Goal: Transaction & Acquisition: Purchase product/service

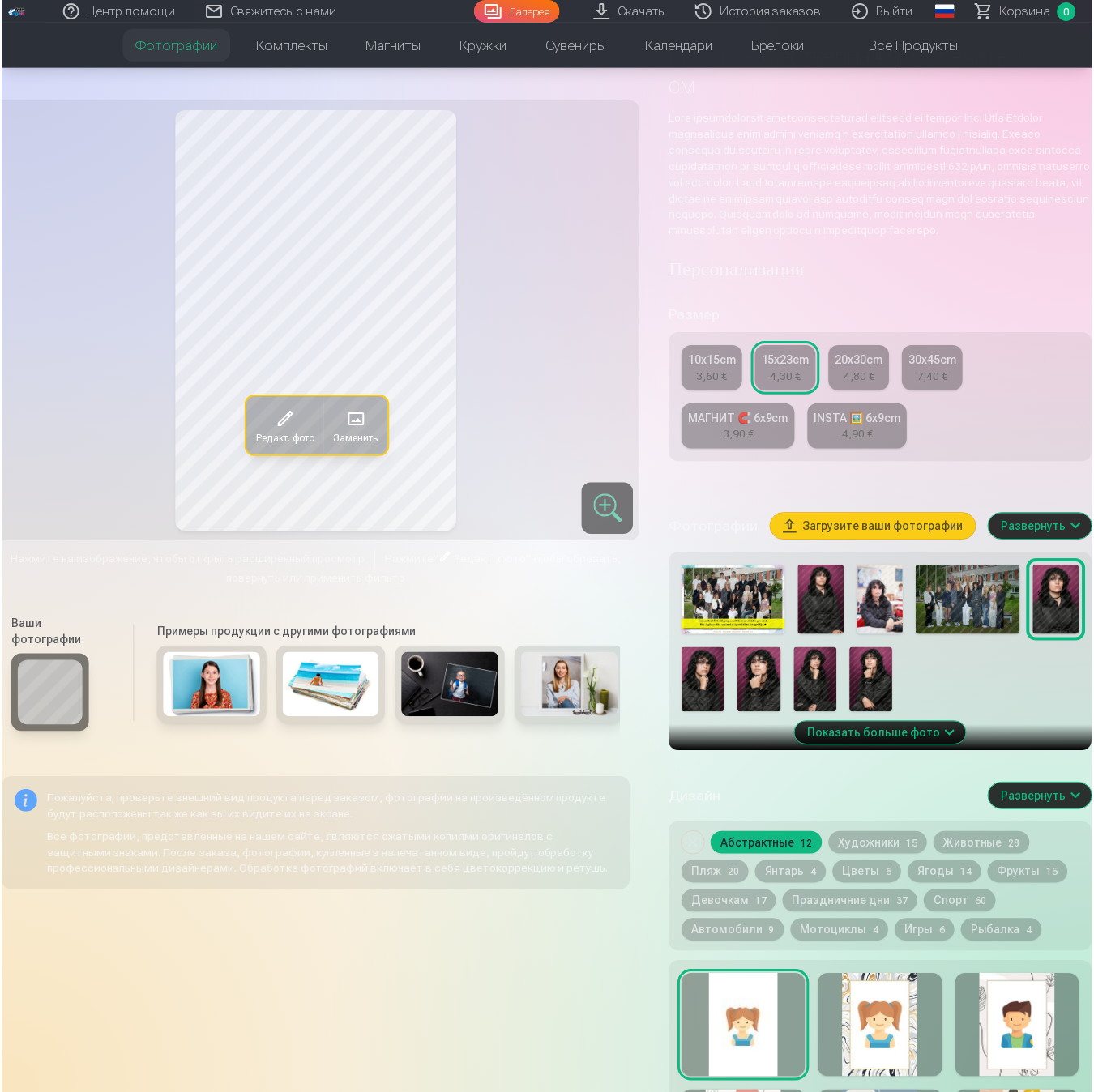
scroll to position [159, 0]
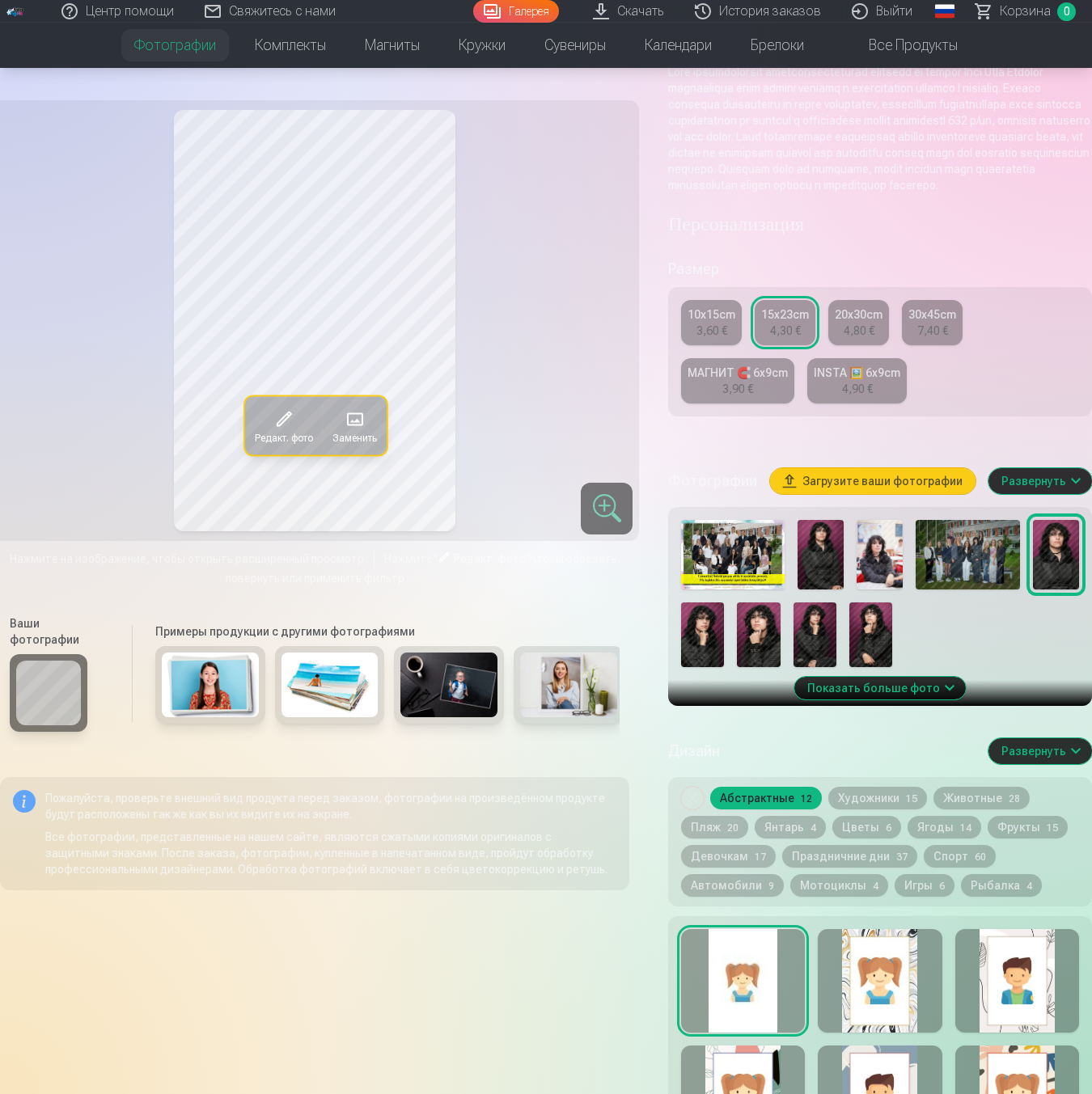
click at [716, 838] on button "Пляж 20" at bounding box center [714, 827] width 67 height 23
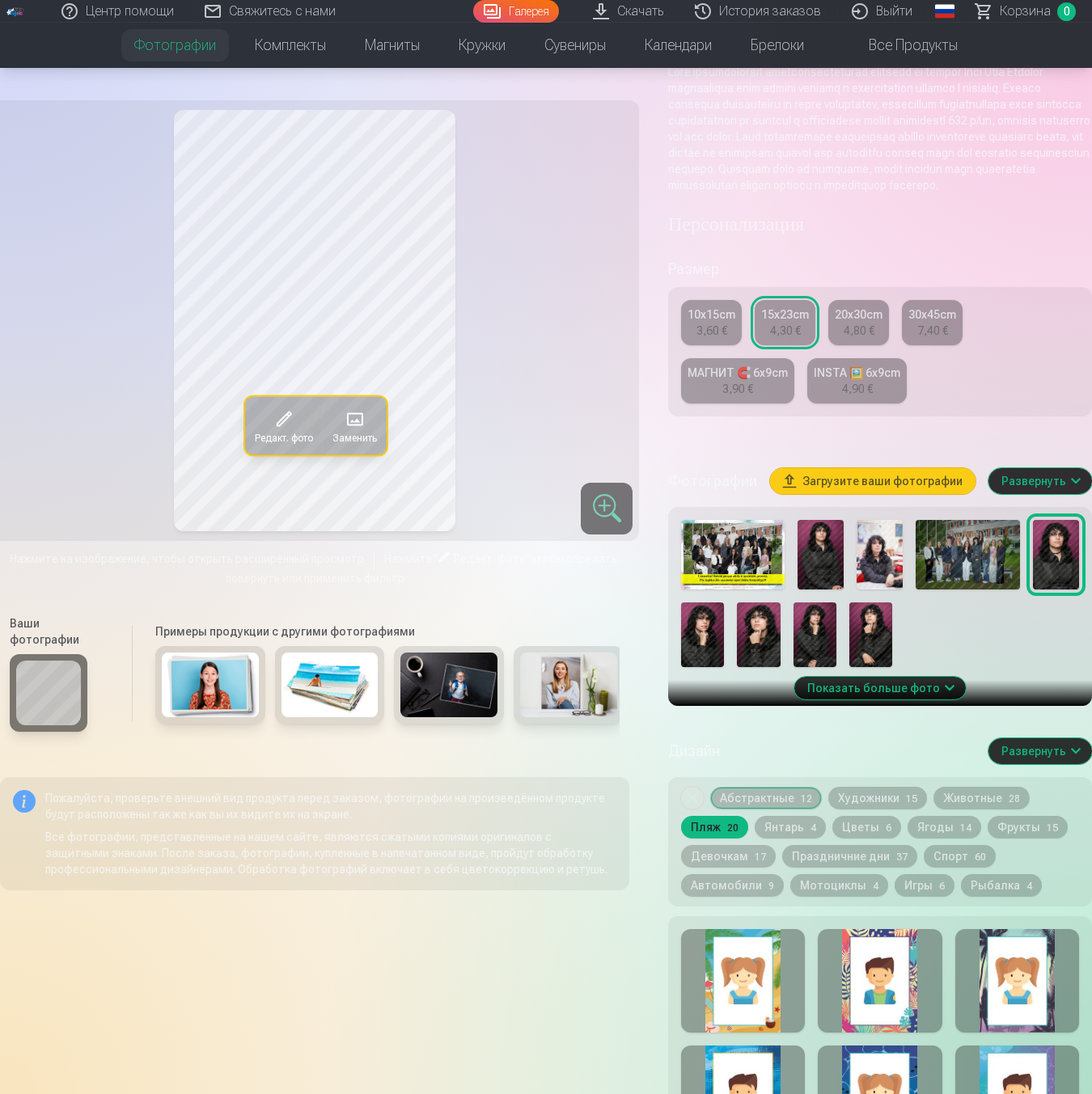
click at [756, 979] on div at bounding box center [743, 981] width 124 height 104
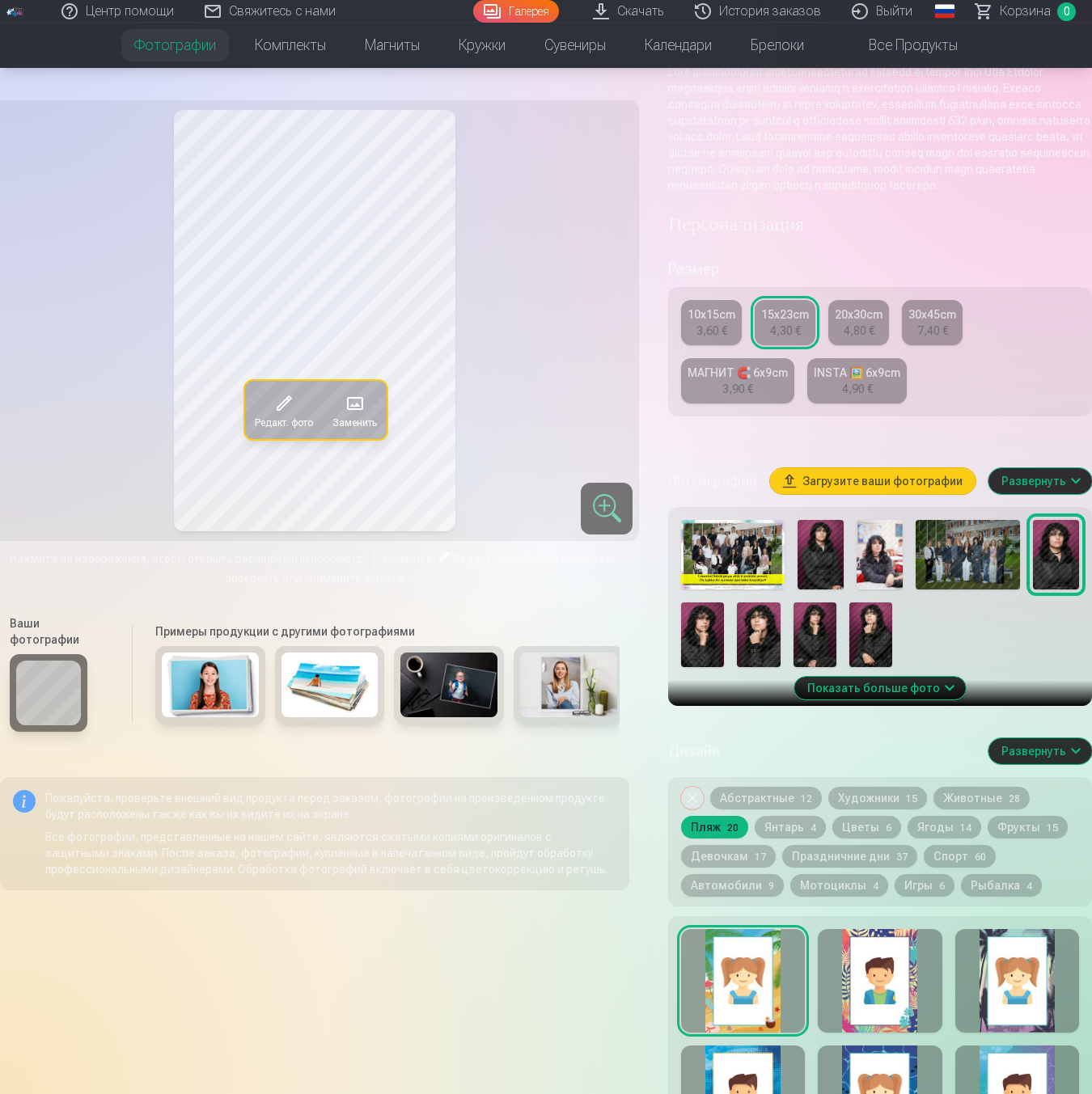
click at [953, 568] on img at bounding box center [967, 554] width 104 height 69
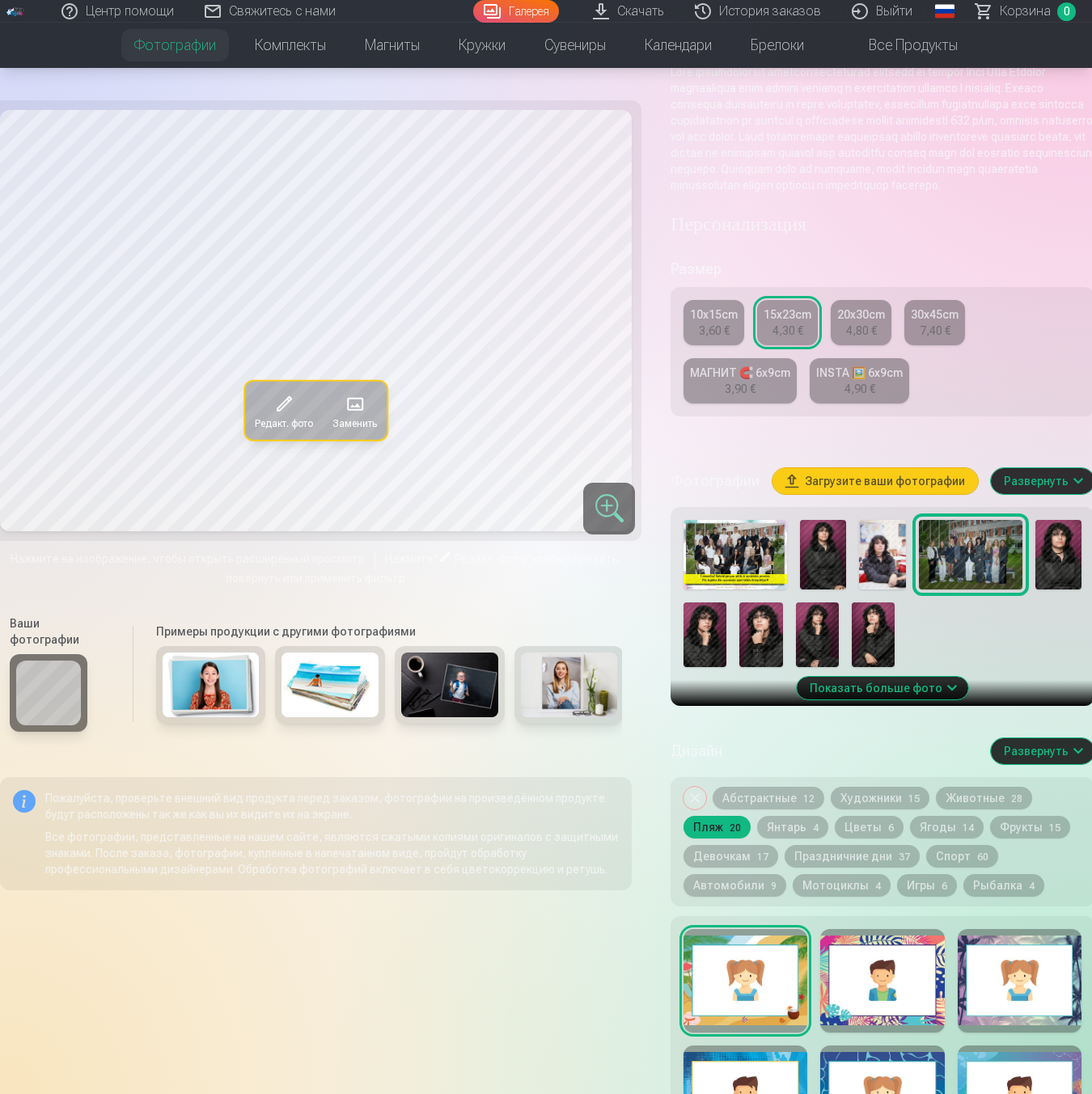
click at [1057, 574] on img at bounding box center [1058, 554] width 46 height 69
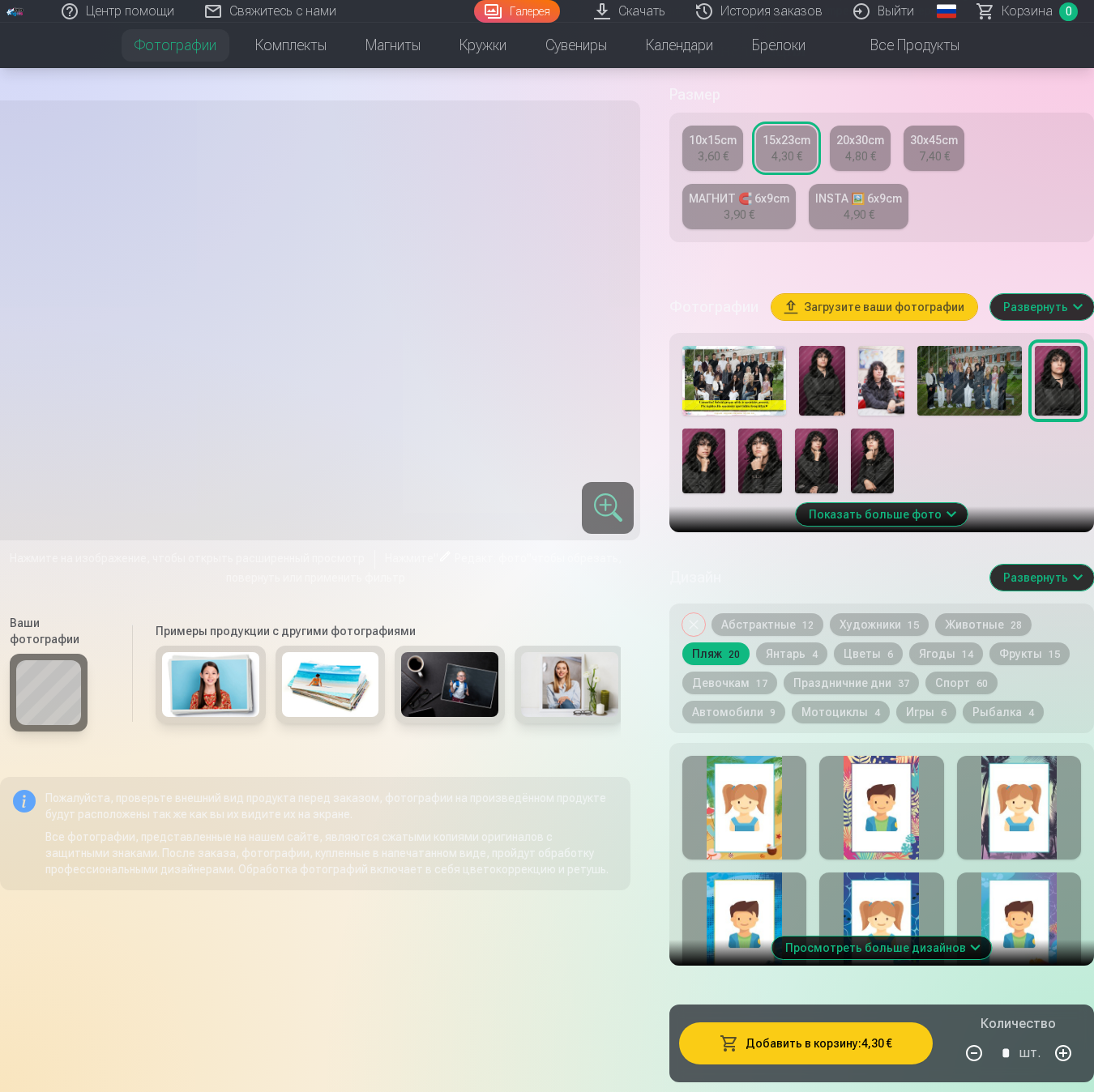
scroll to position [338, 0]
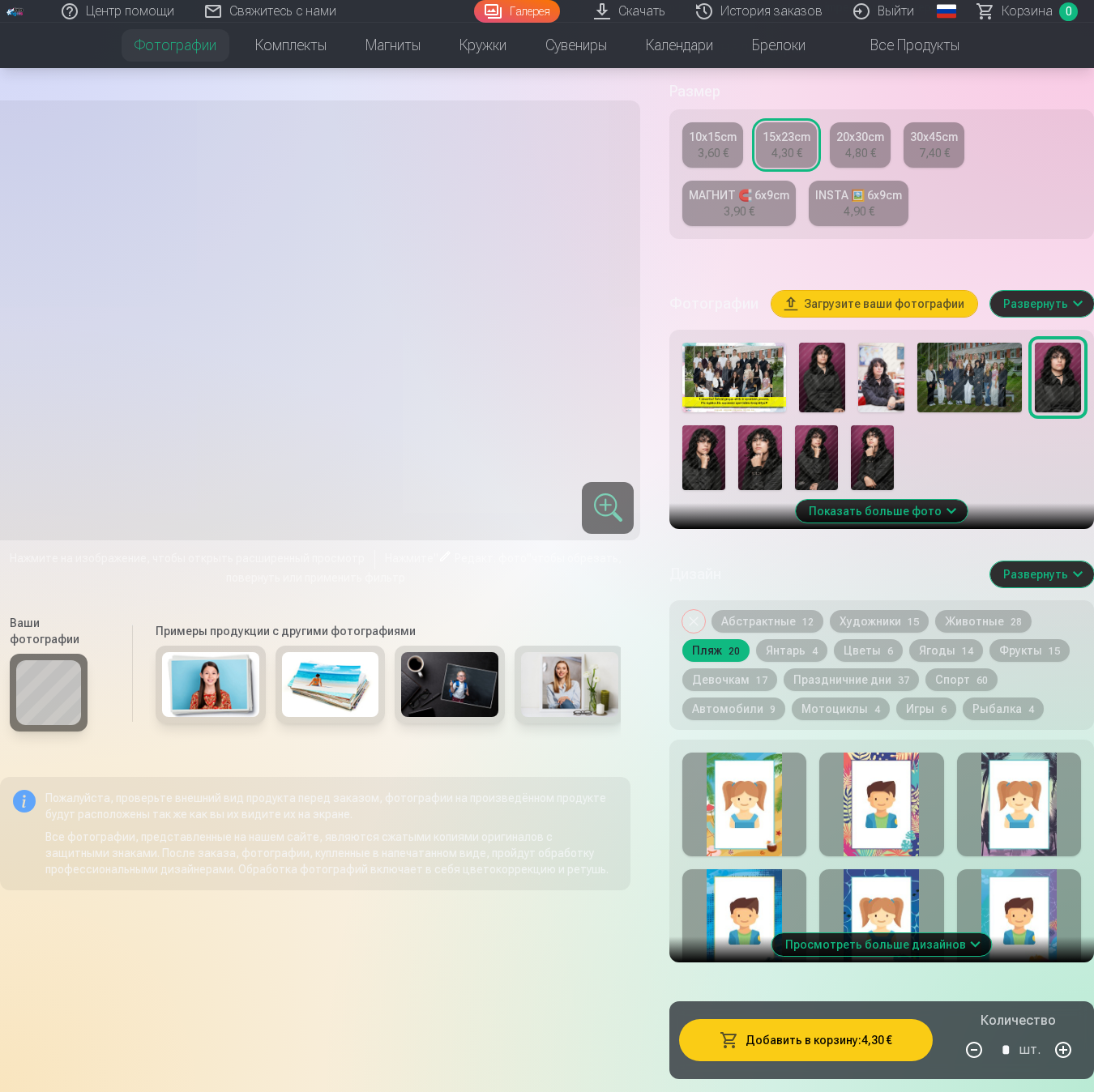
click at [863, 800] on div at bounding box center [882, 804] width 124 height 104
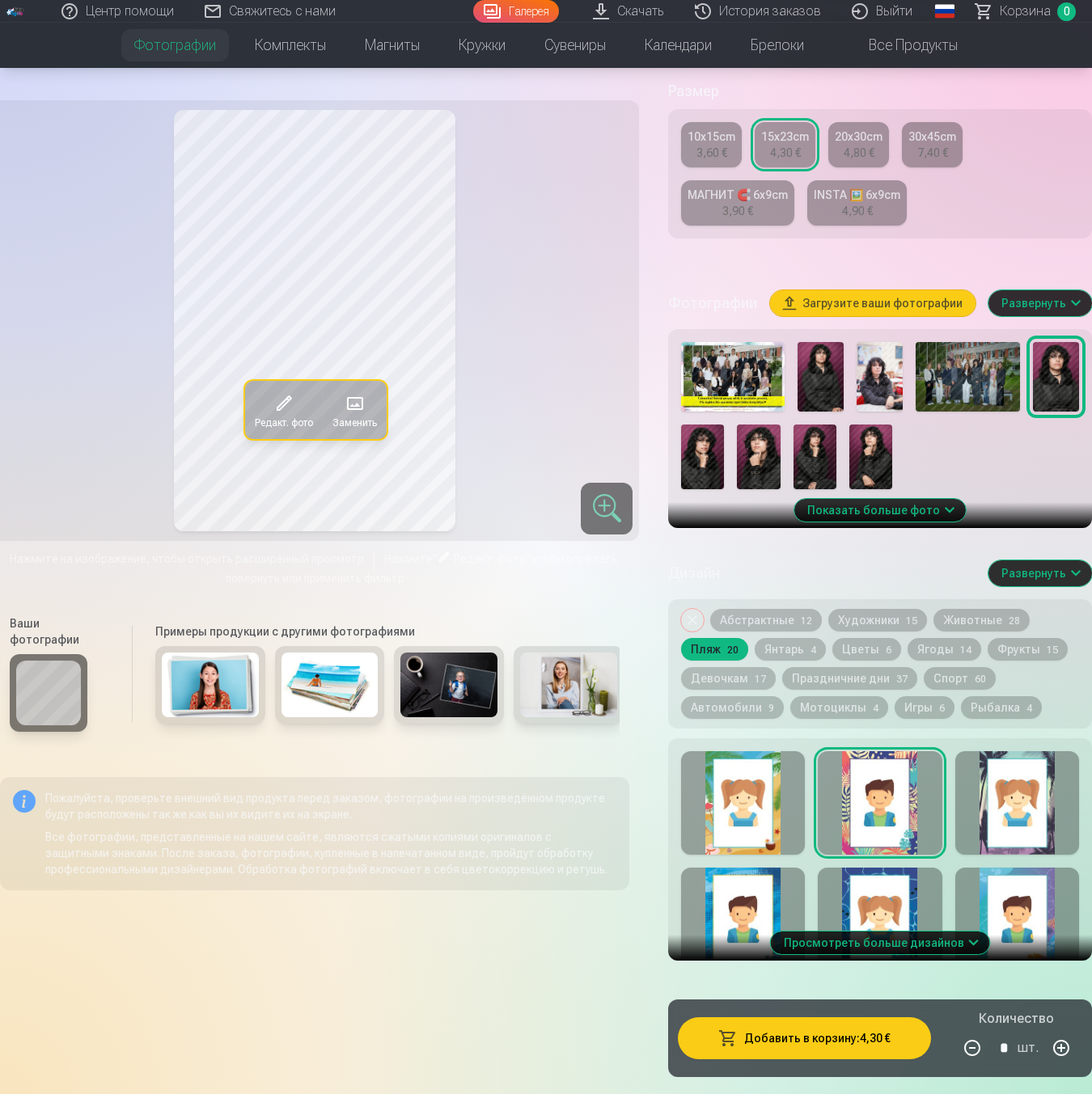
click at [966, 406] on img at bounding box center [967, 377] width 104 height 69
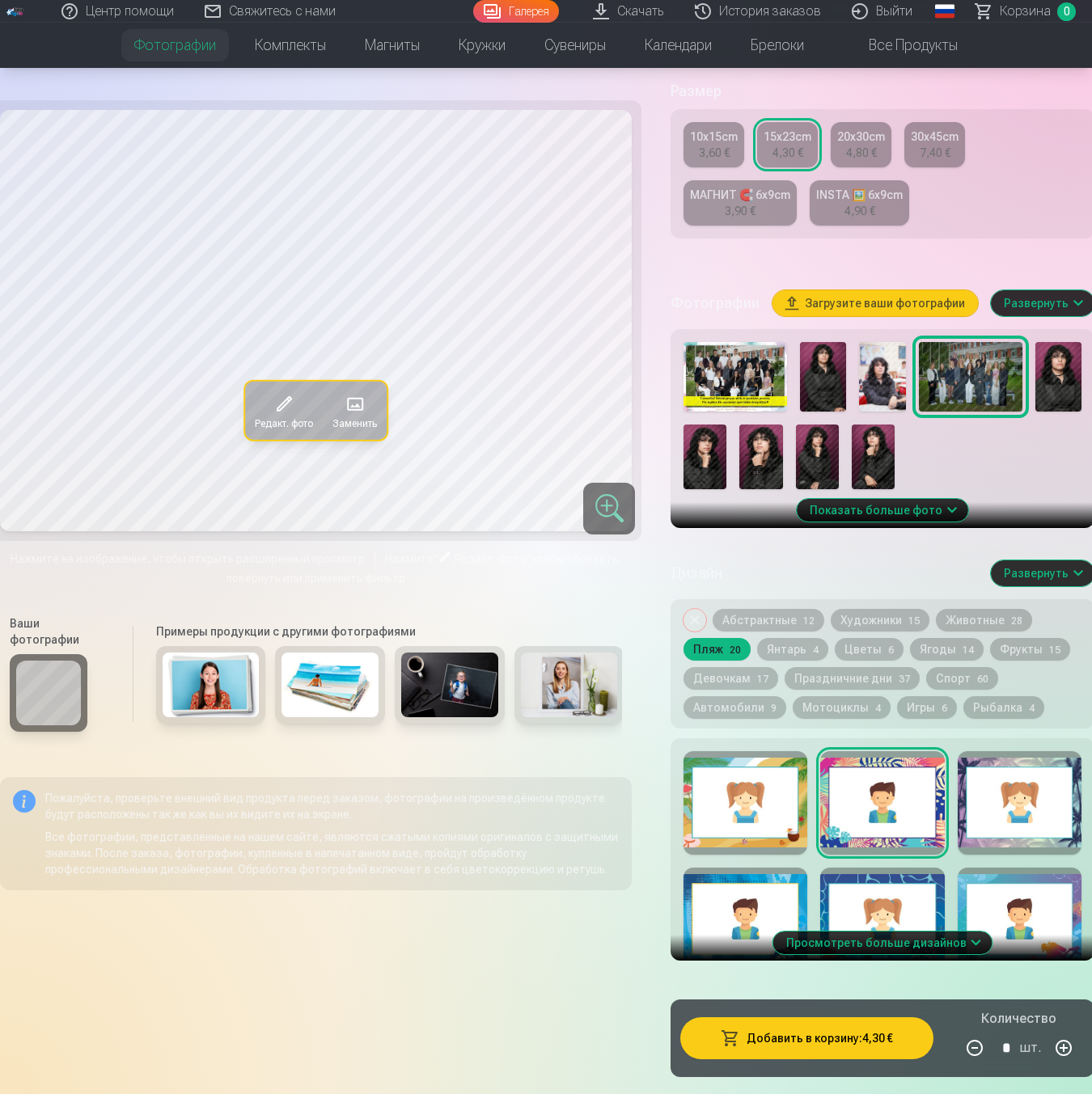
click at [1044, 404] on img at bounding box center [1058, 377] width 46 height 69
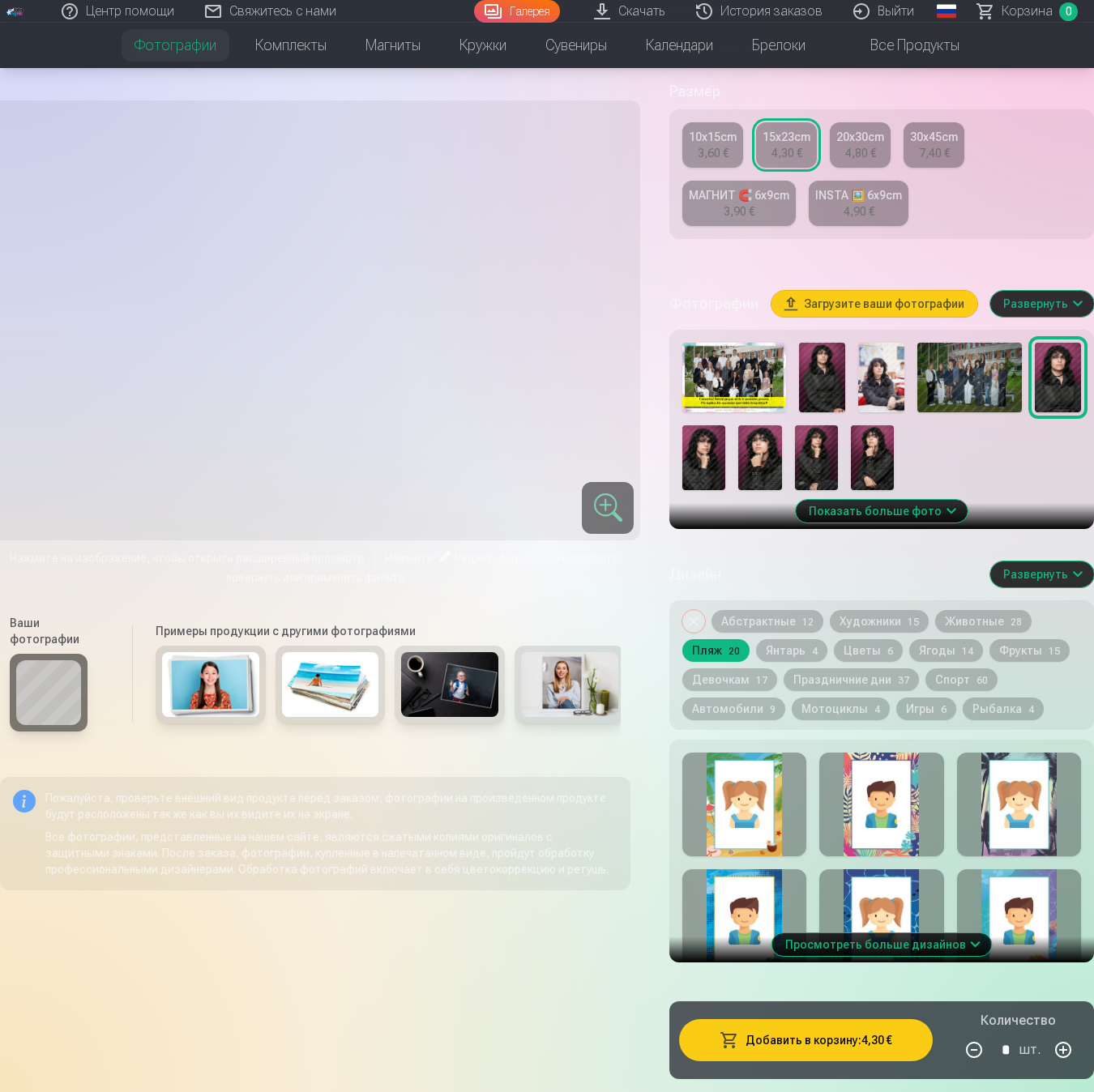
click at [968, 398] on img at bounding box center [969, 377] width 104 height 69
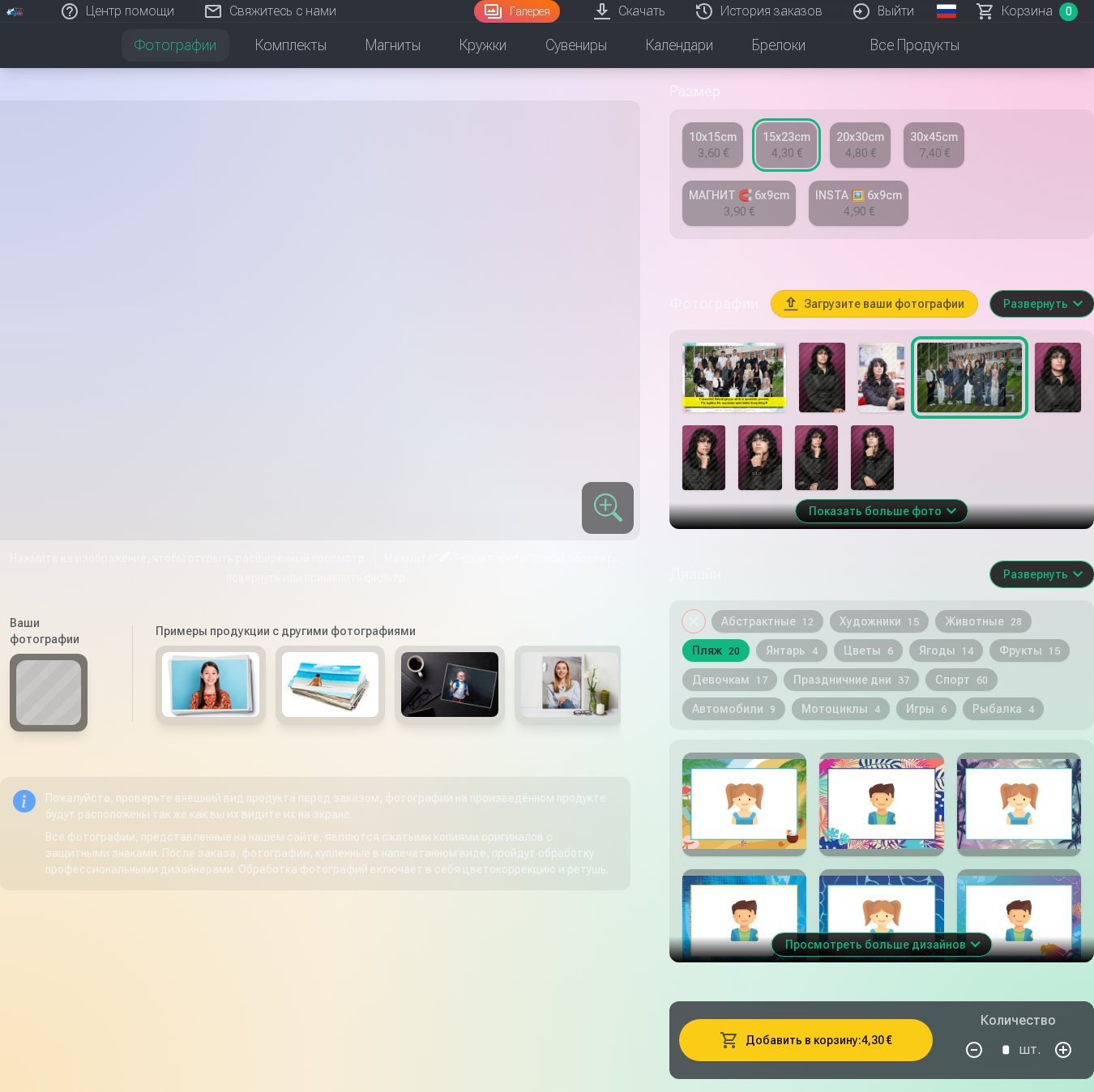
click at [763, 809] on div at bounding box center [744, 804] width 124 height 104
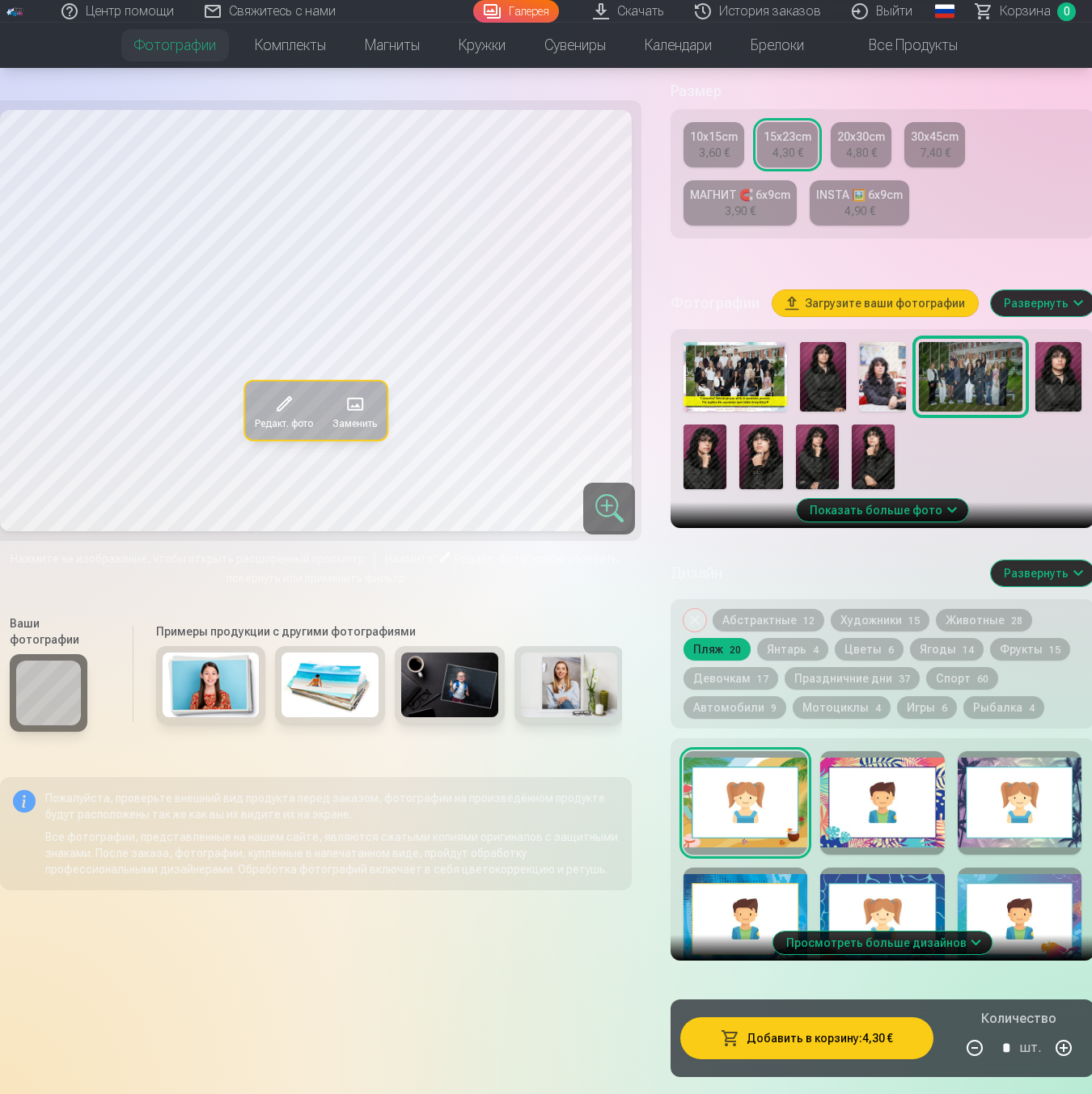
click at [1014, 837] on div at bounding box center [1019, 802] width 124 height 104
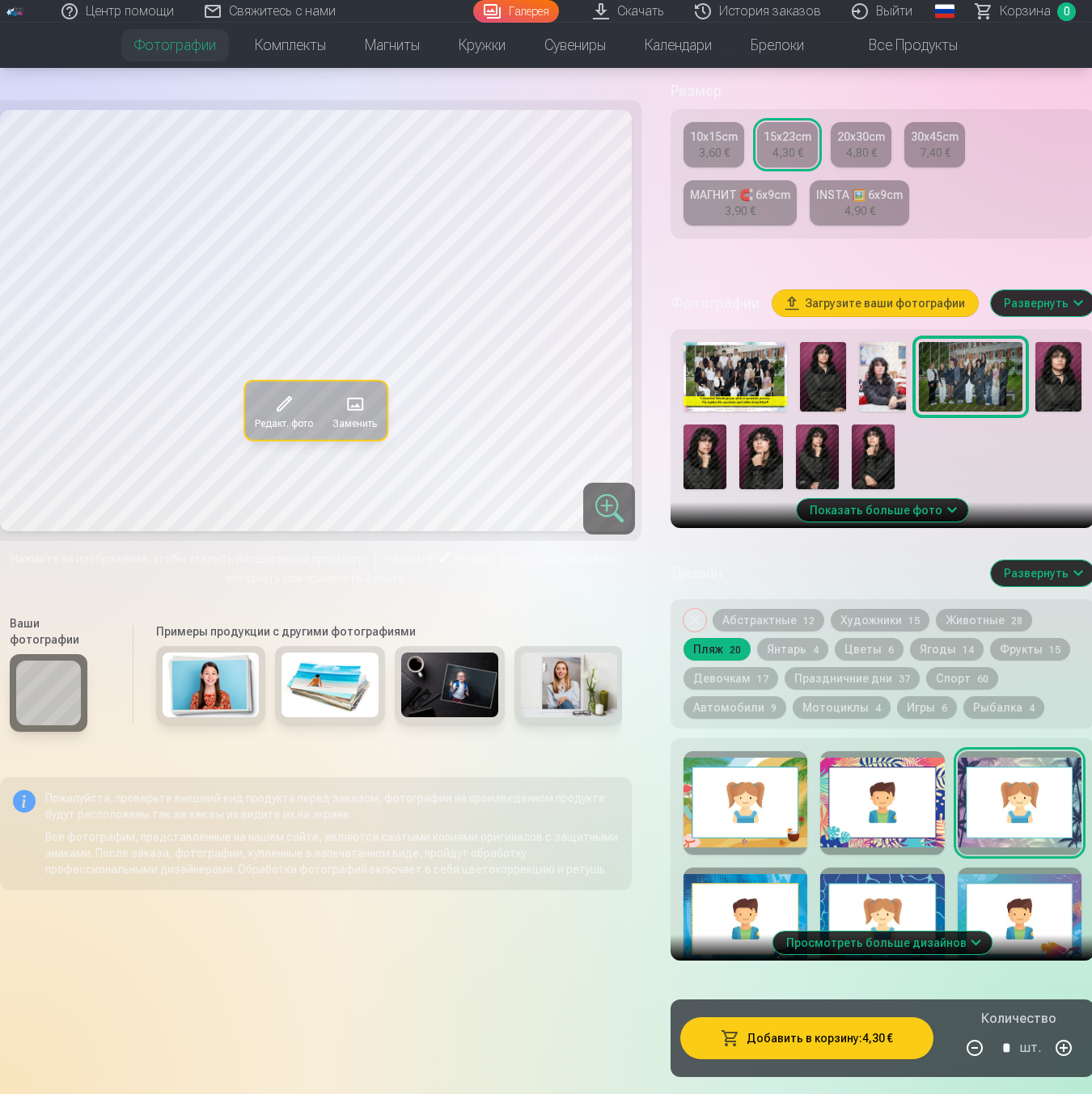
click at [1035, 412] on div at bounding box center [1058, 377] width 46 height 69
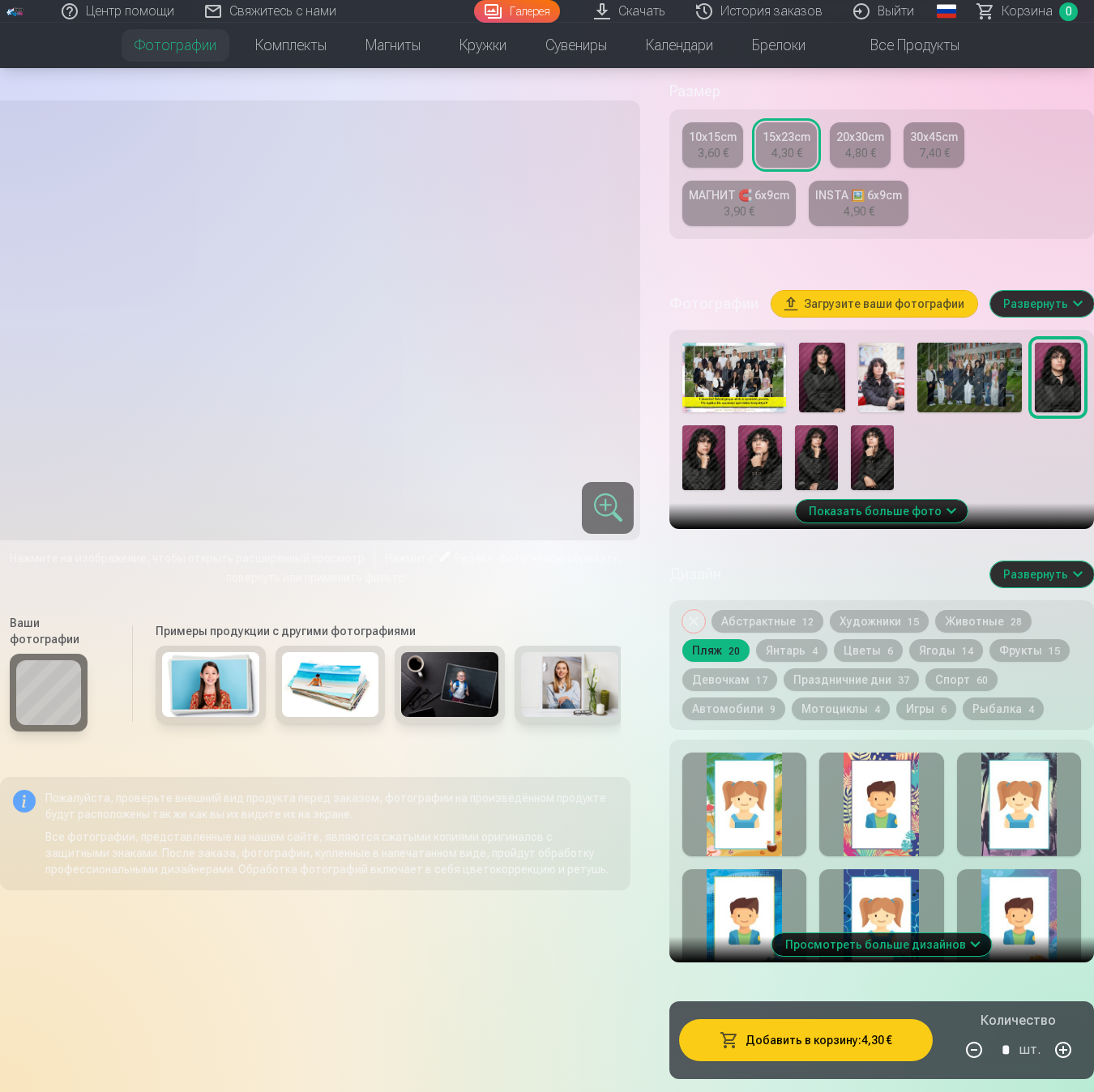
click at [985, 401] on img at bounding box center [969, 377] width 104 height 69
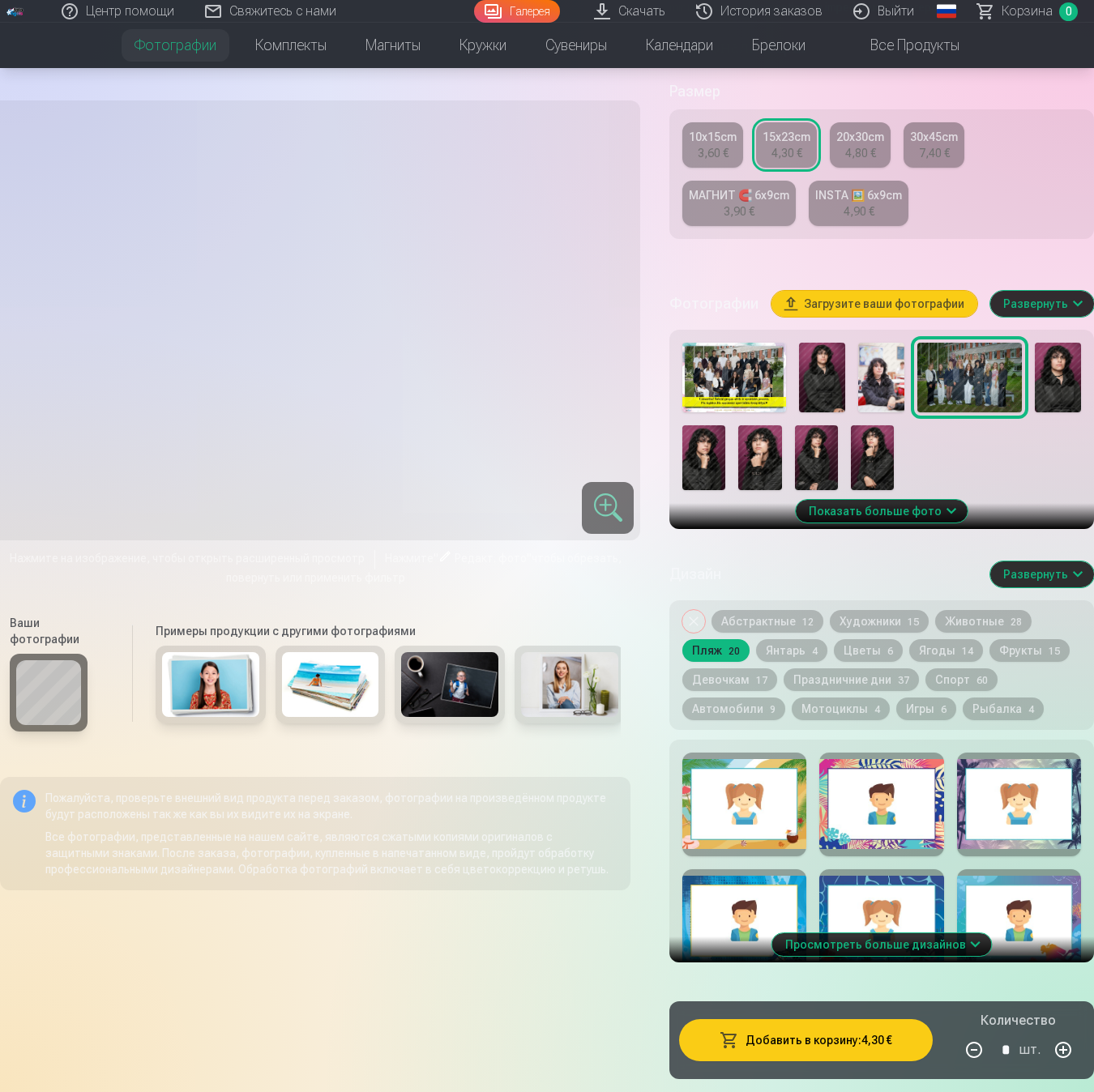
click at [985, 400] on img at bounding box center [969, 377] width 104 height 69
click at [1009, 841] on div at bounding box center [1019, 804] width 124 height 104
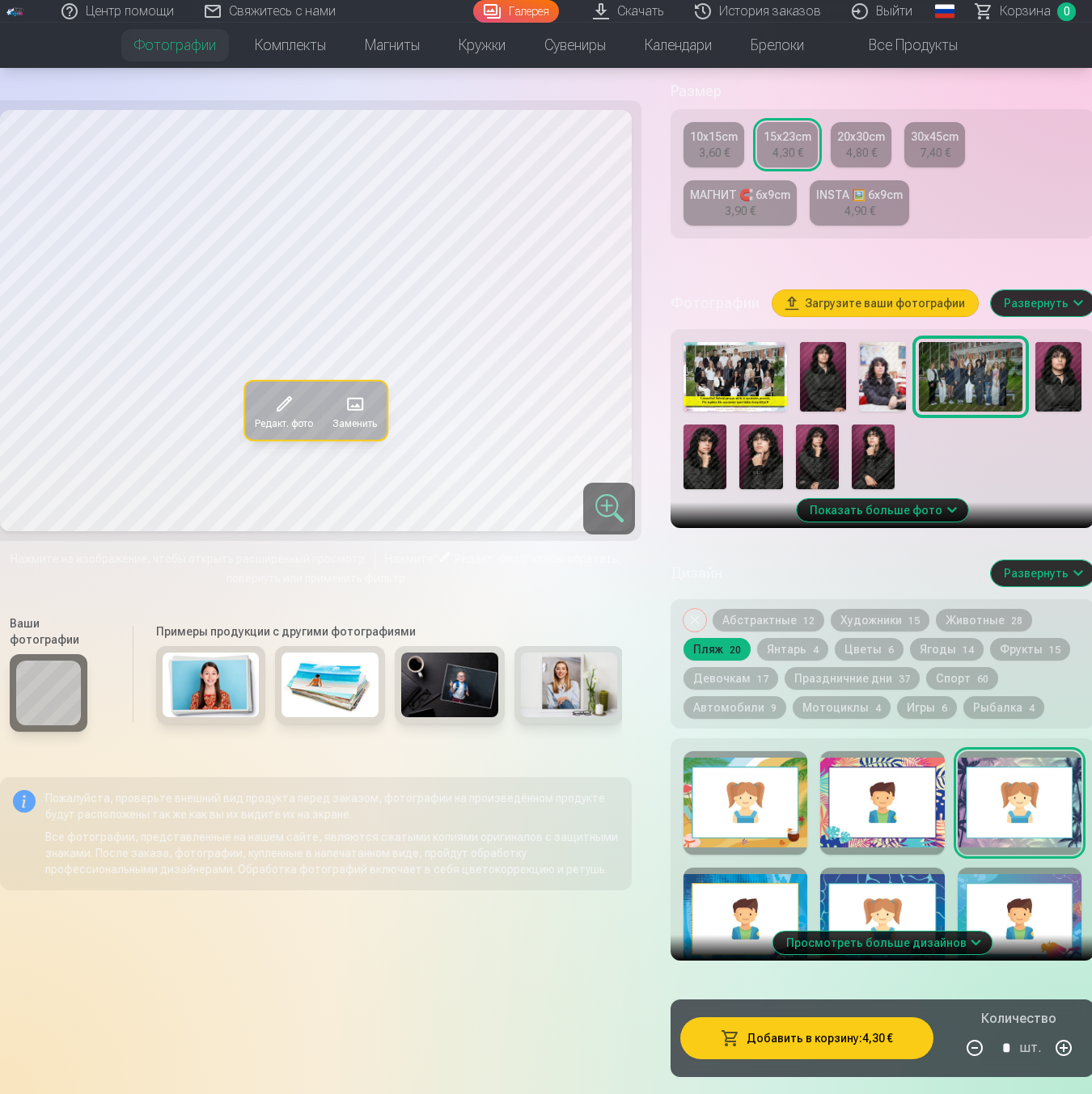
click at [1046, 400] on img at bounding box center [1058, 377] width 46 height 69
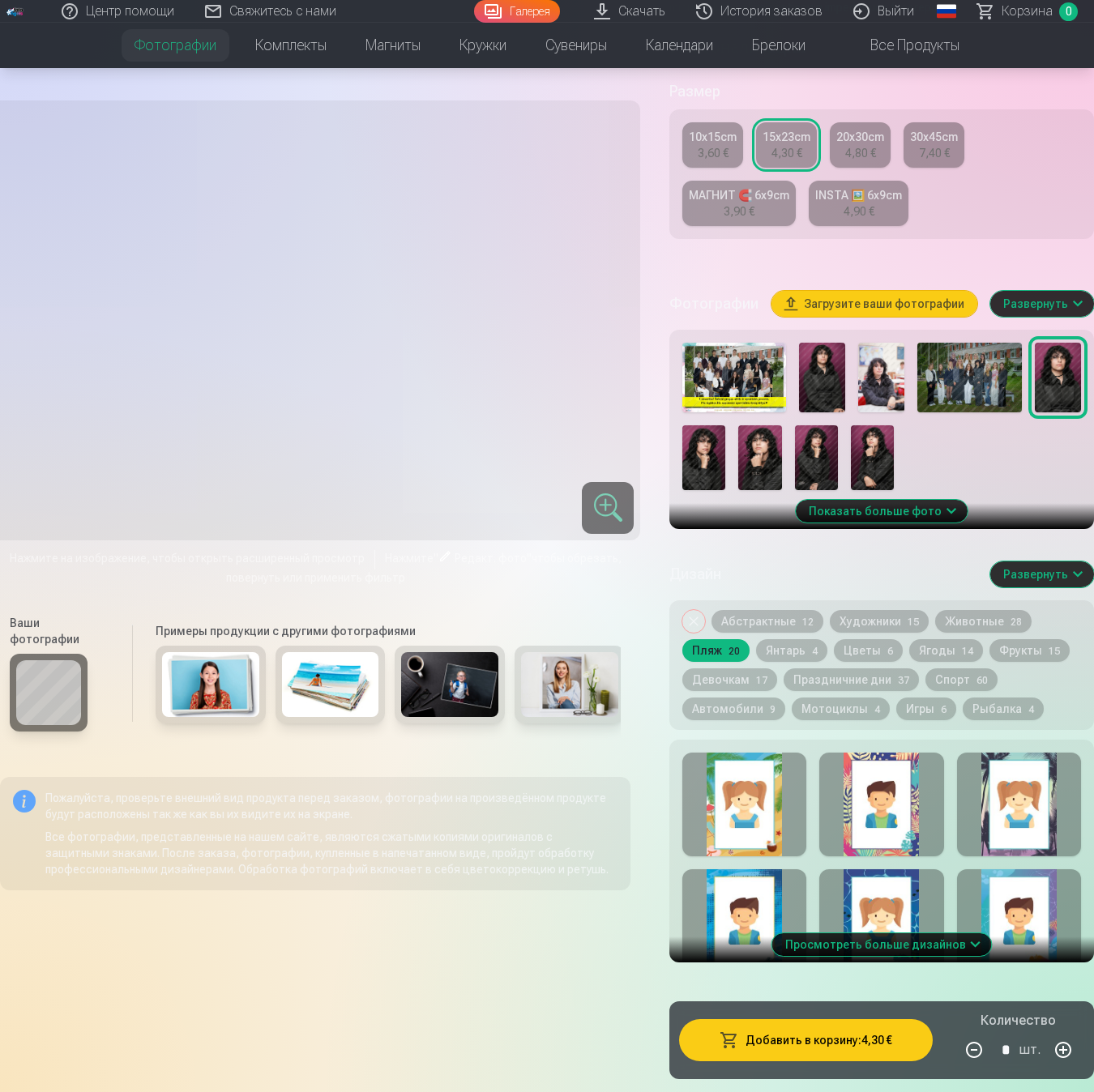
click at [976, 399] on img at bounding box center [969, 377] width 104 height 69
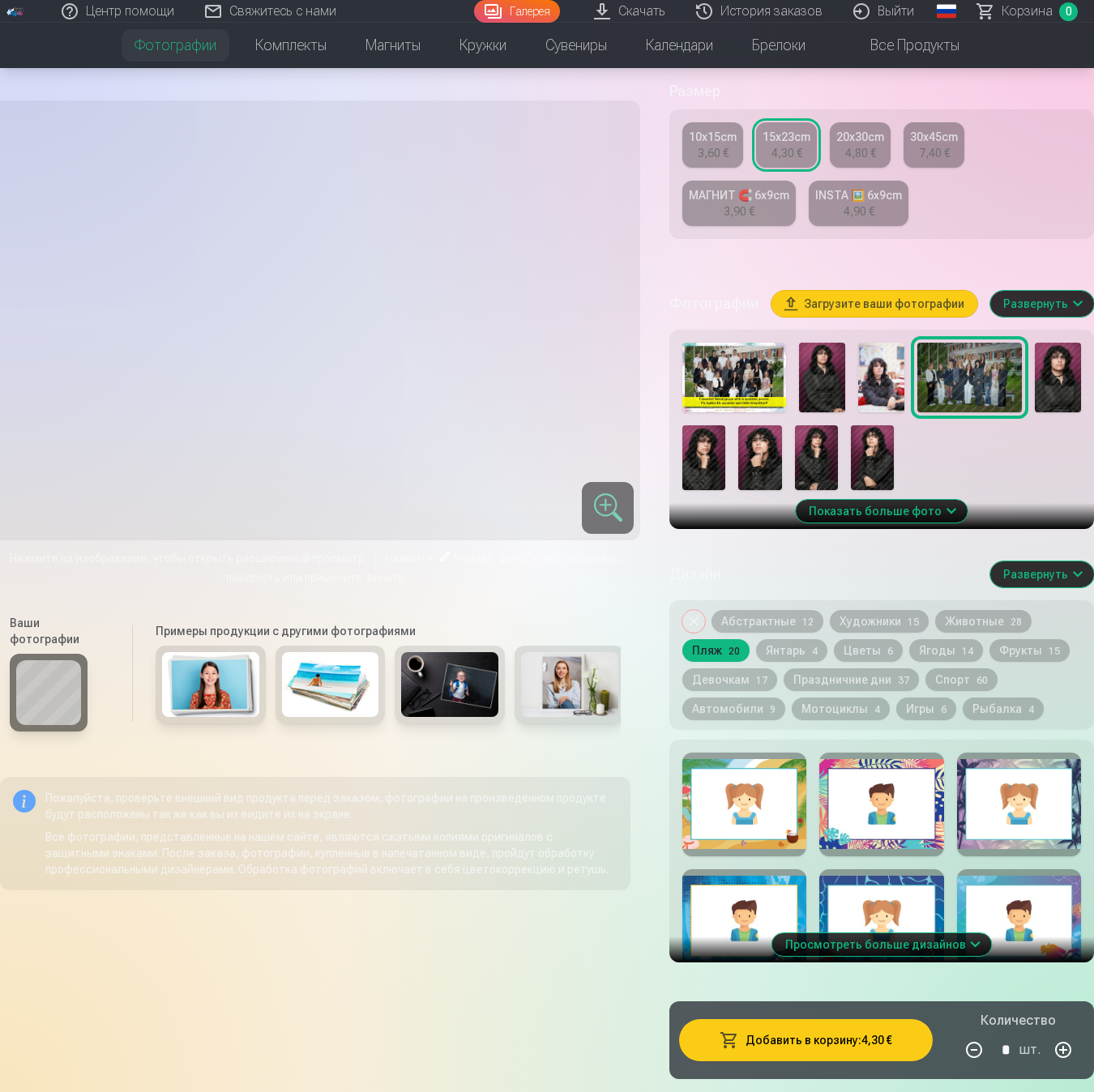
click at [746, 907] on div at bounding box center [744, 920] width 124 height 104
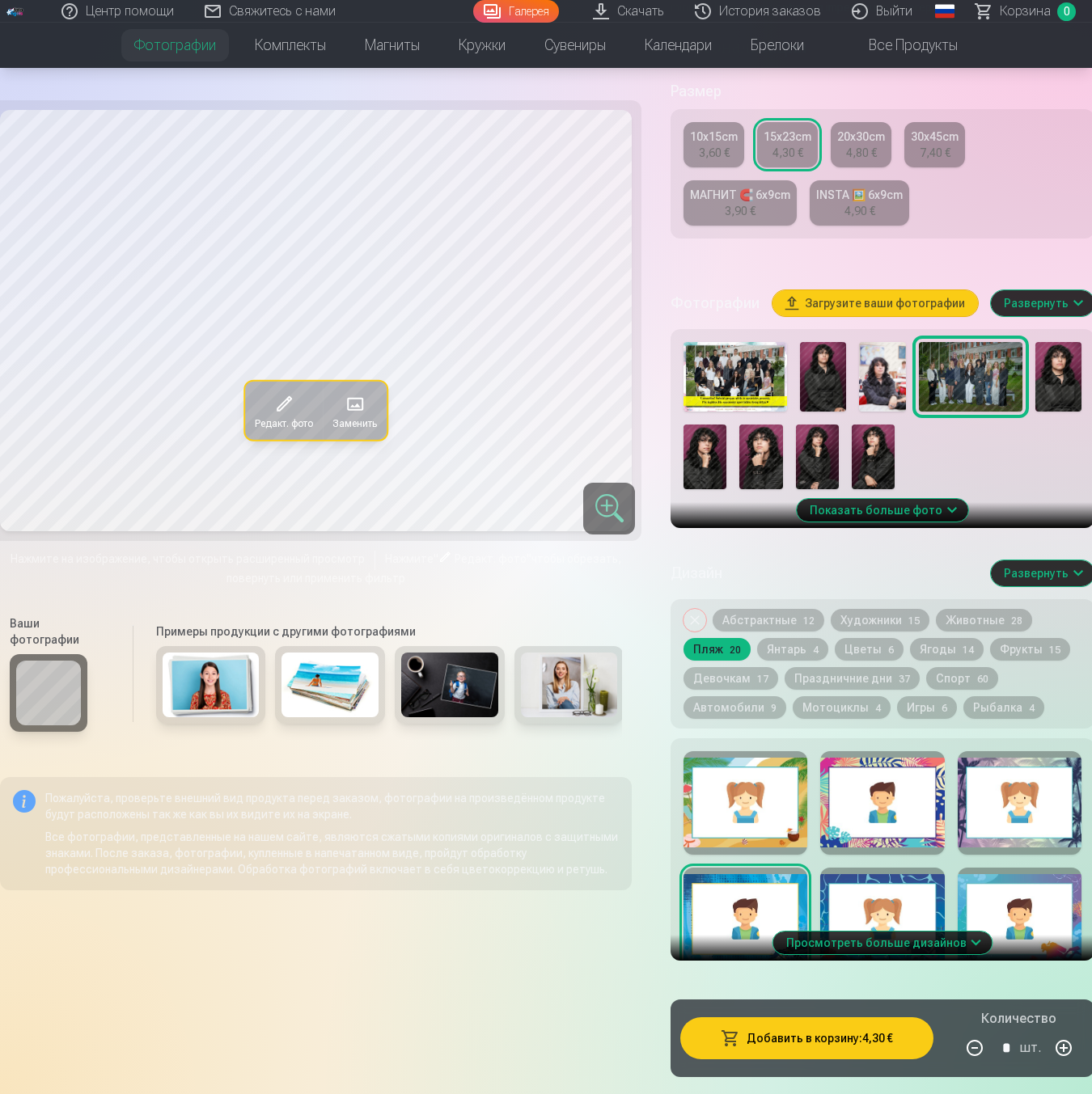
click at [1061, 408] on img at bounding box center [1058, 377] width 46 height 69
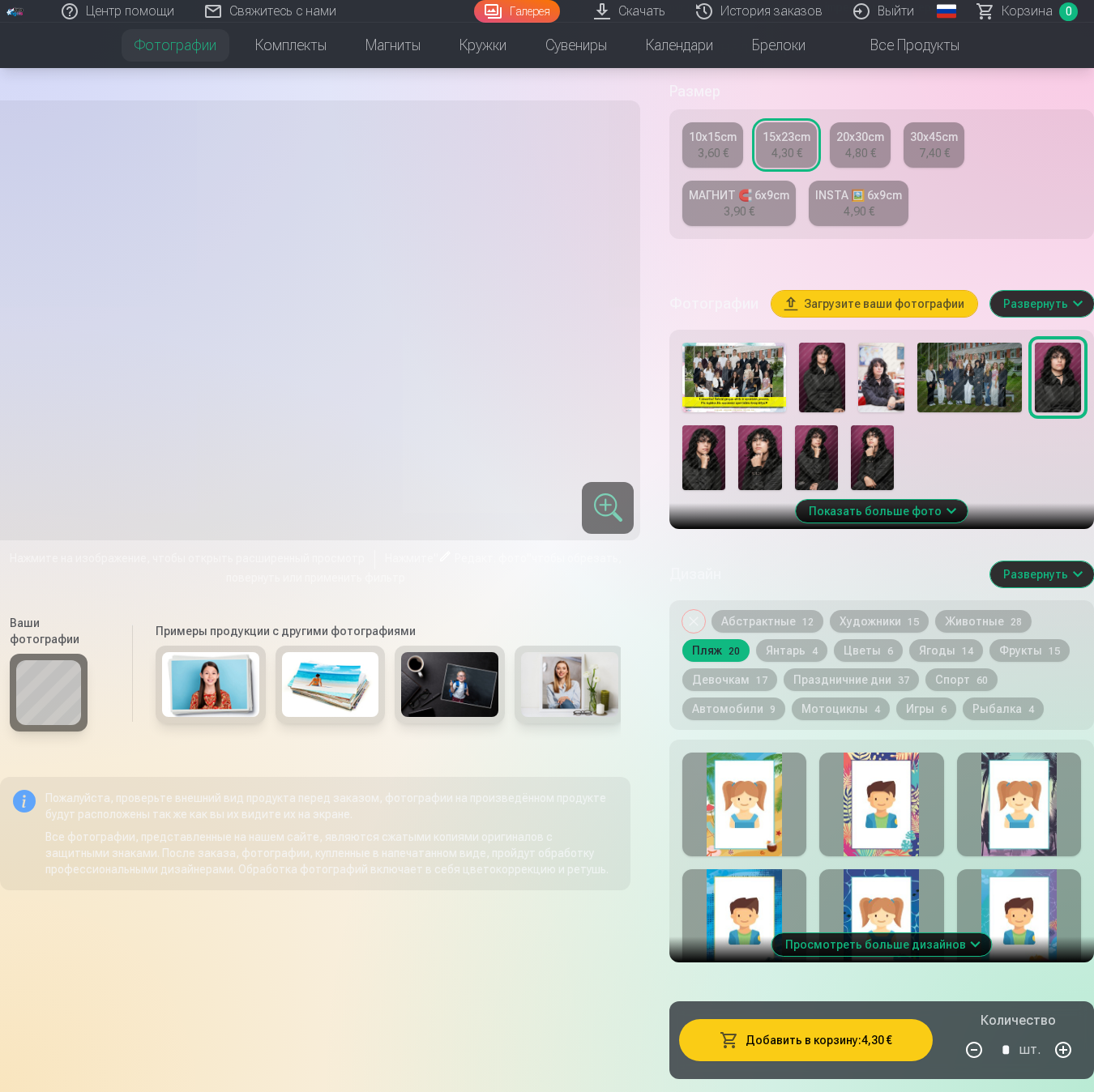
click at [987, 403] on img at bounding box center [969, 377] width 104 height 69
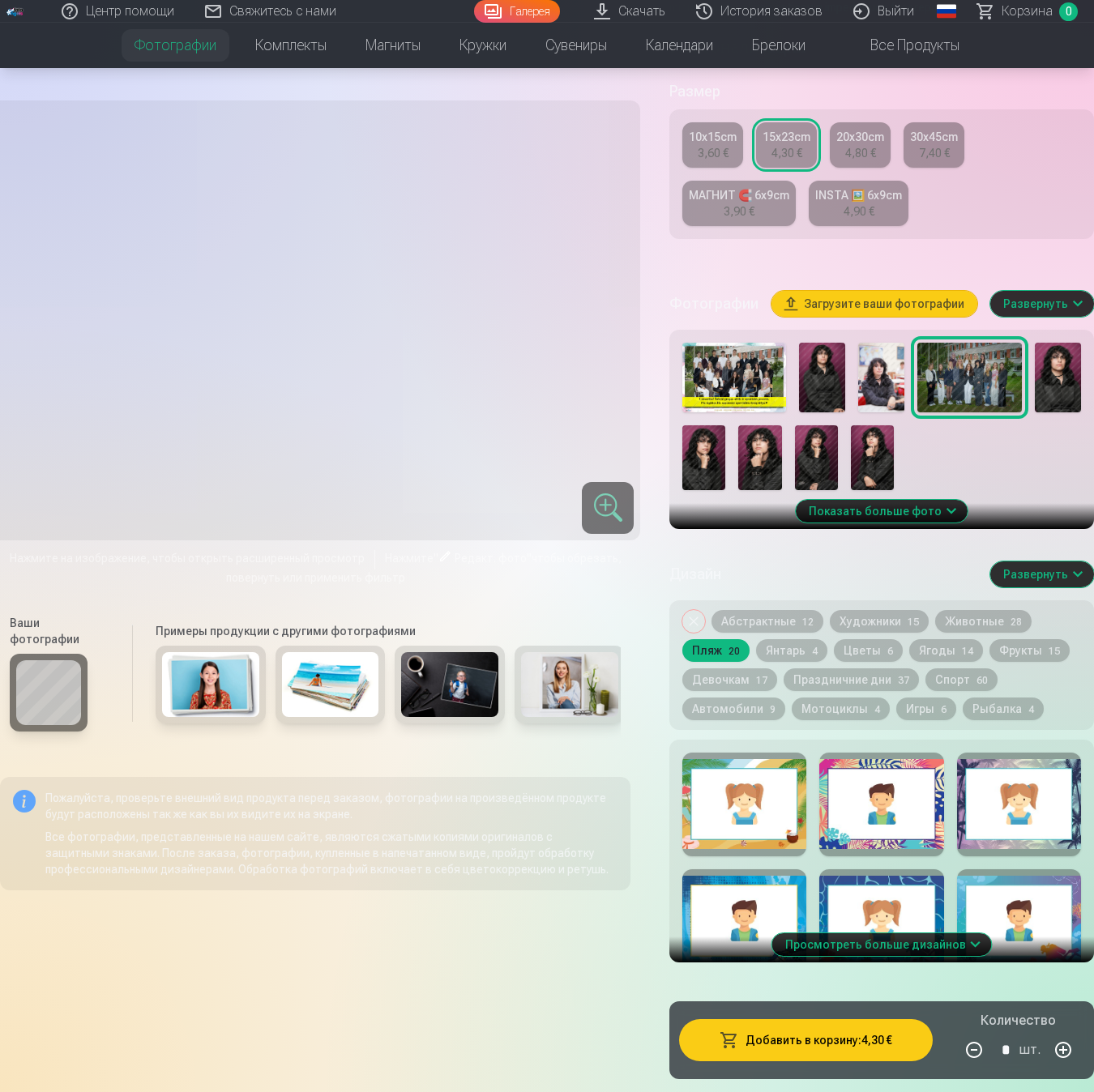
click at [849, 919] on div at bounding box center [882, 920] width 124 height 104
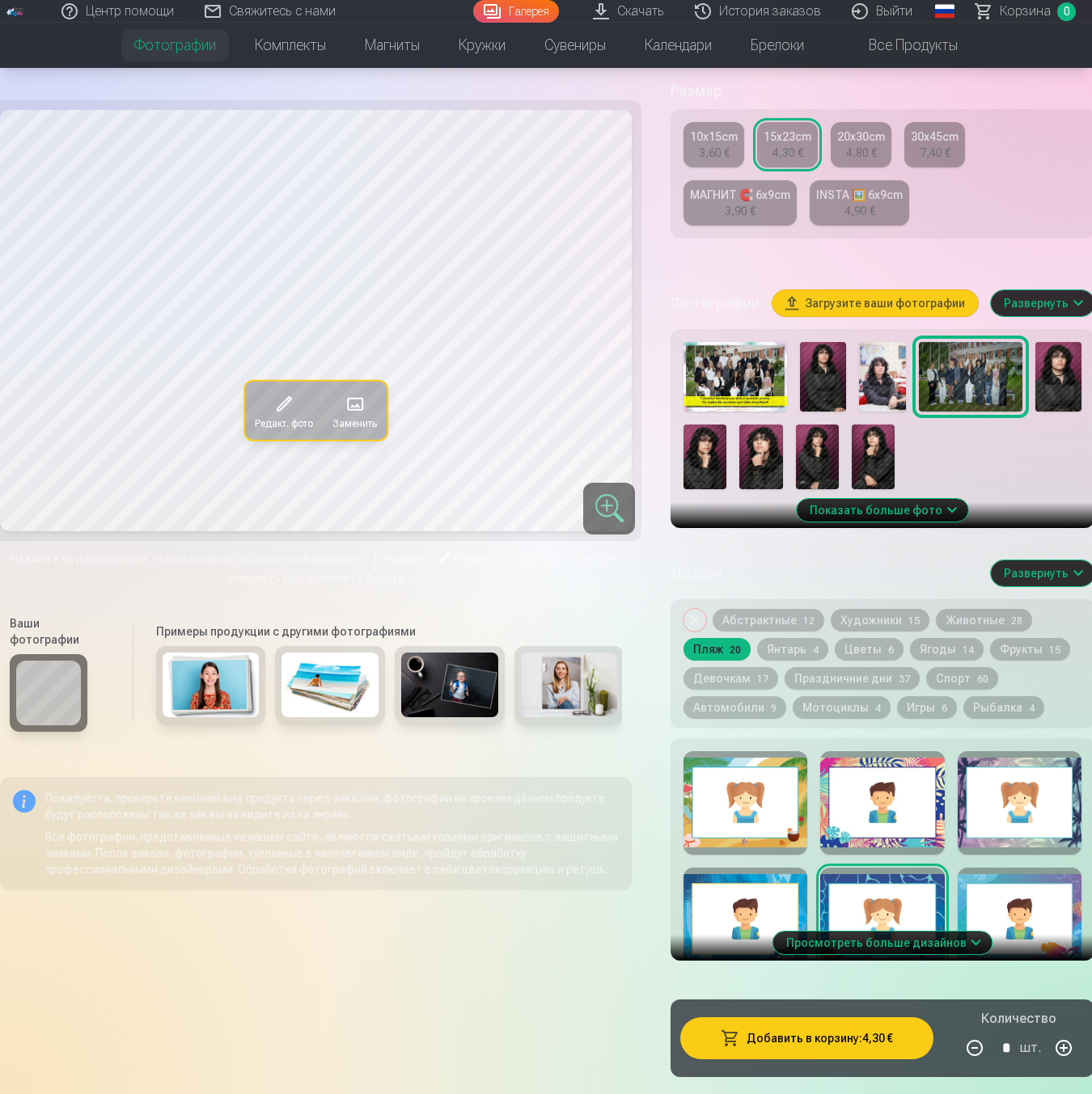
click at [1046, 390] on img at bounding box center [1058, 377] width 46 height 69
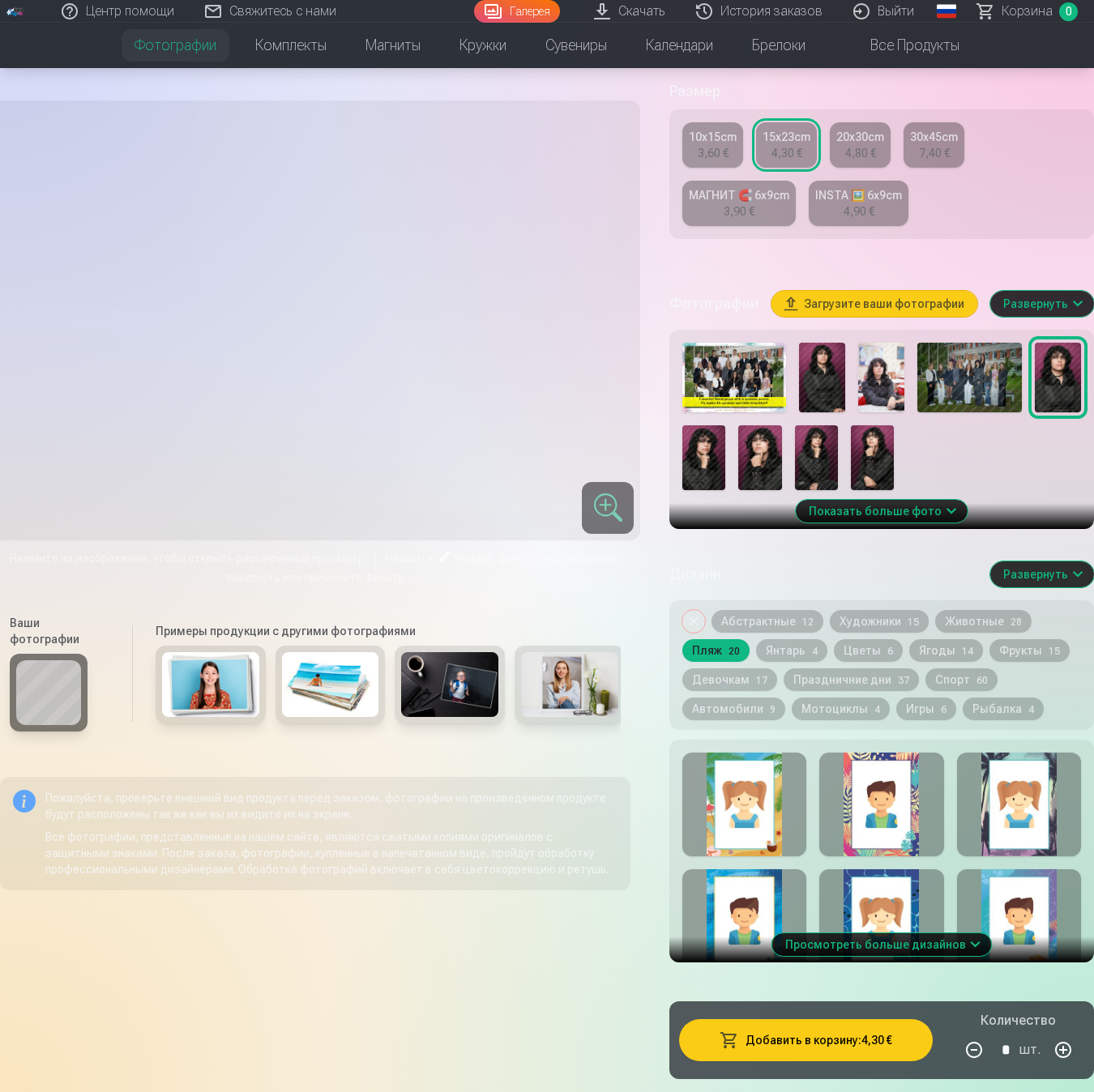
click at [994, 389] on img at bounding box center [969, 377] width 104 height 69
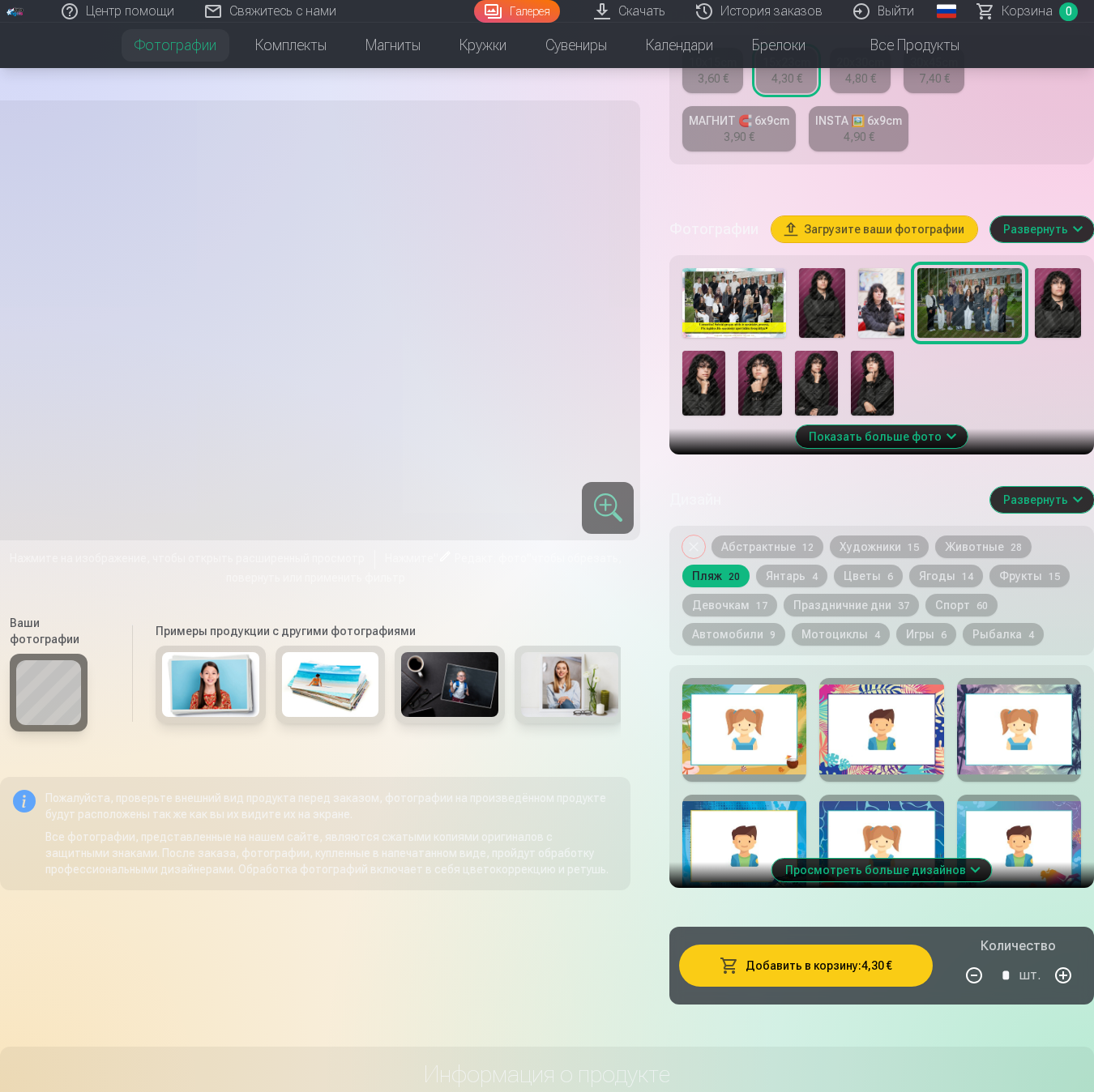
scroll to position [439, 0]
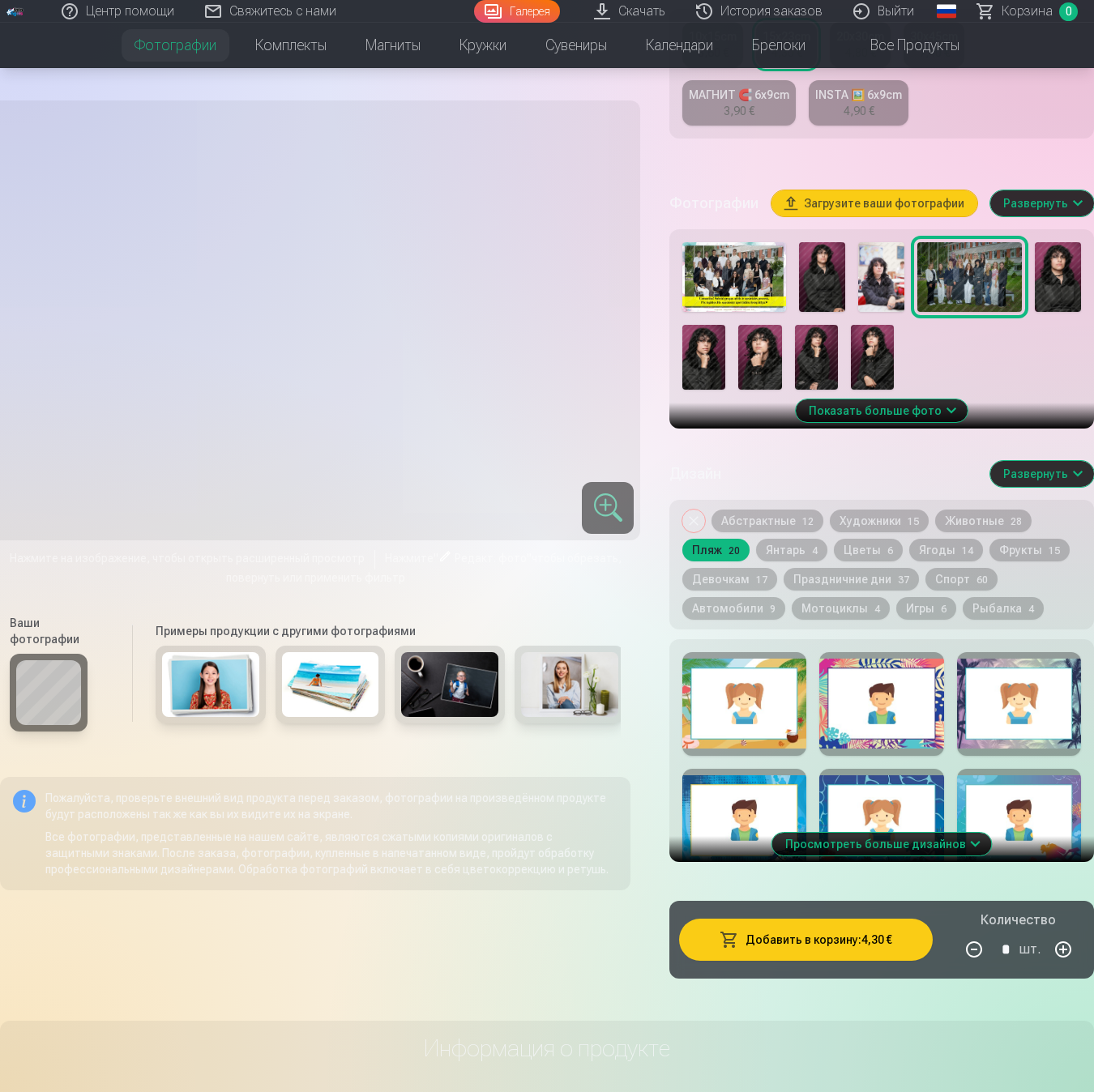
click at [894, 854] on button "Просмотреть больше дизайнов" at bounding box center [882, 845] width 220 height 23
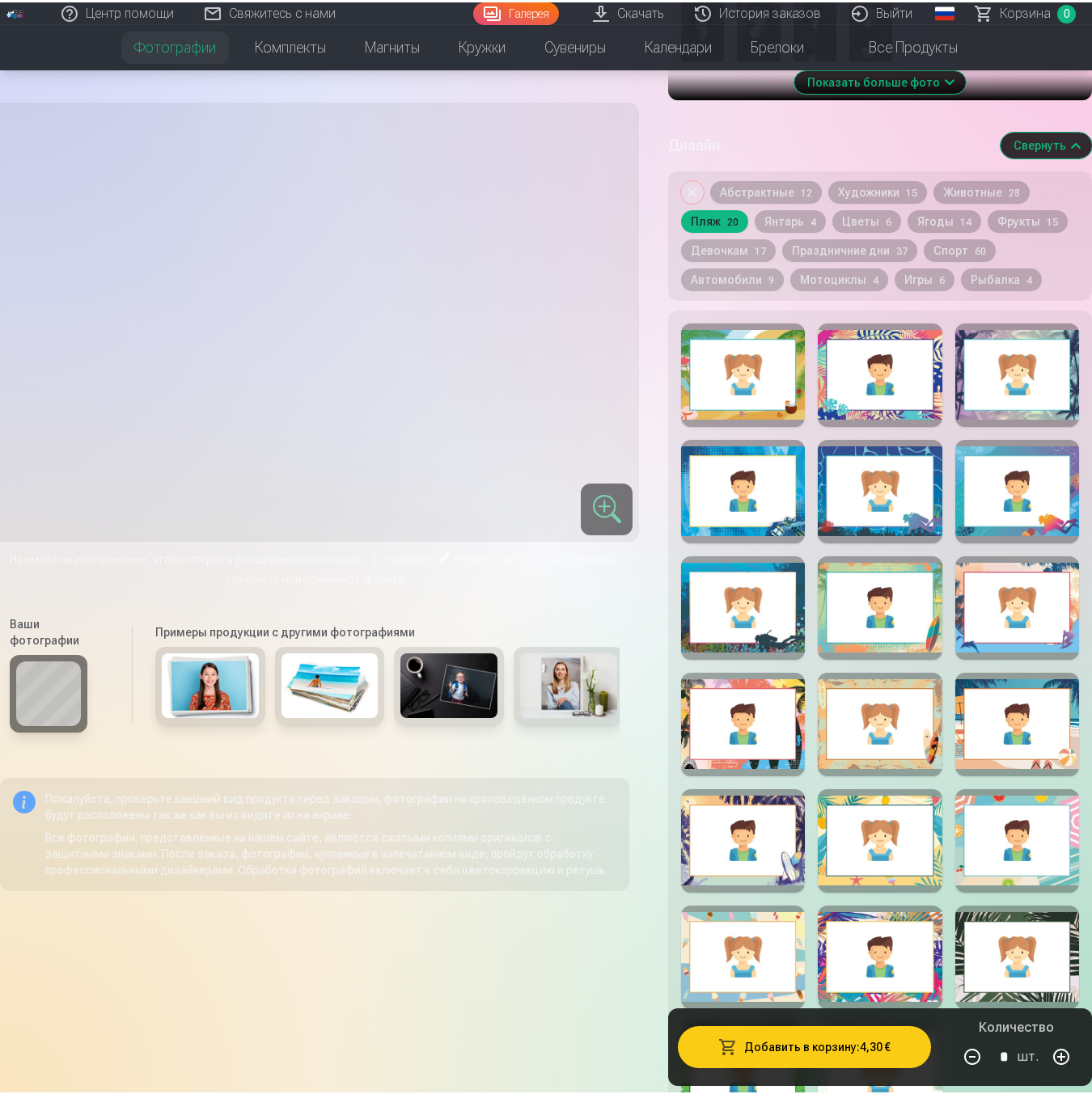
scroll to position [785, 0]
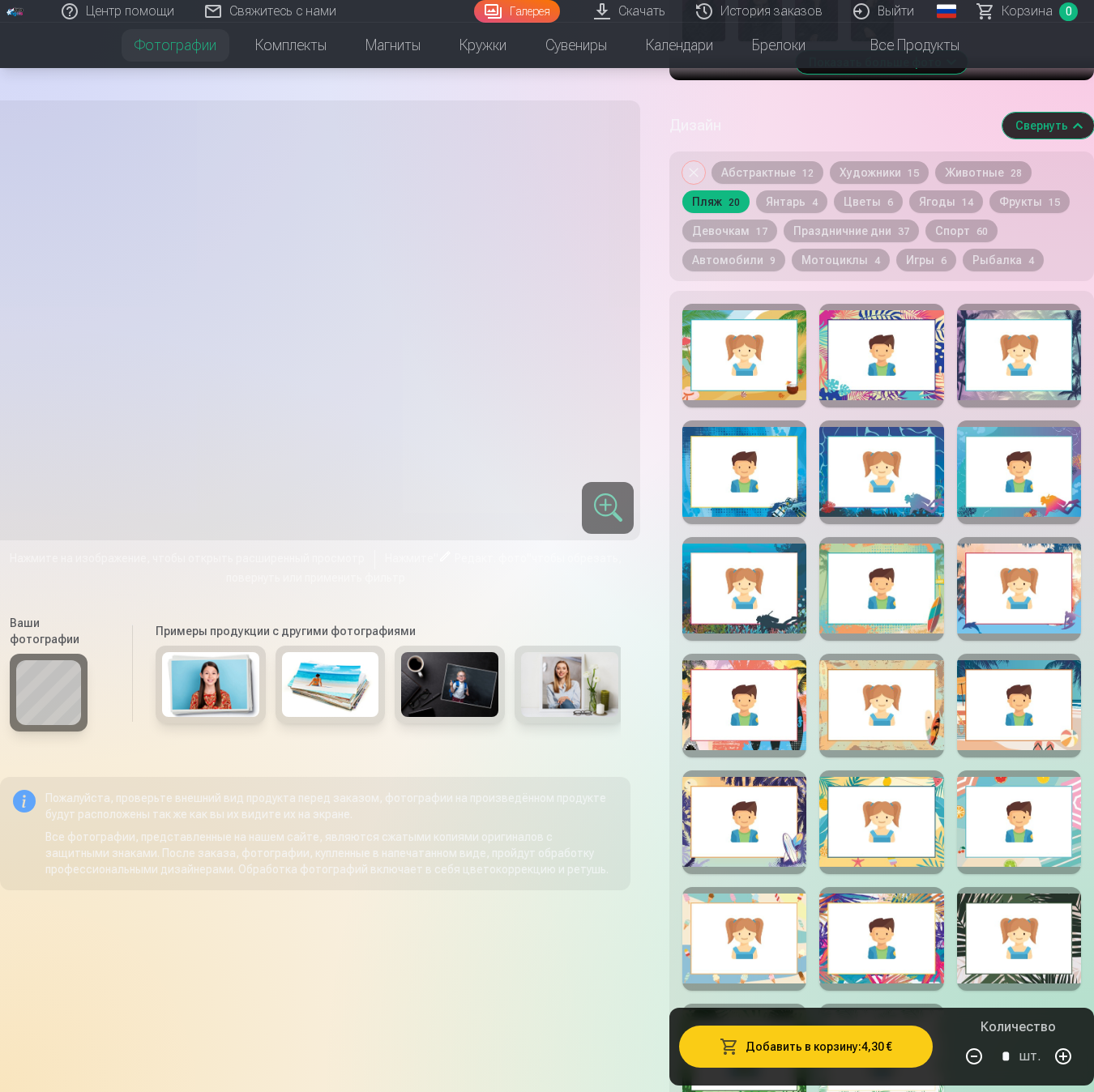
click at [1043, 805] on div at bounding box center [1019, 822] width 124 height 104
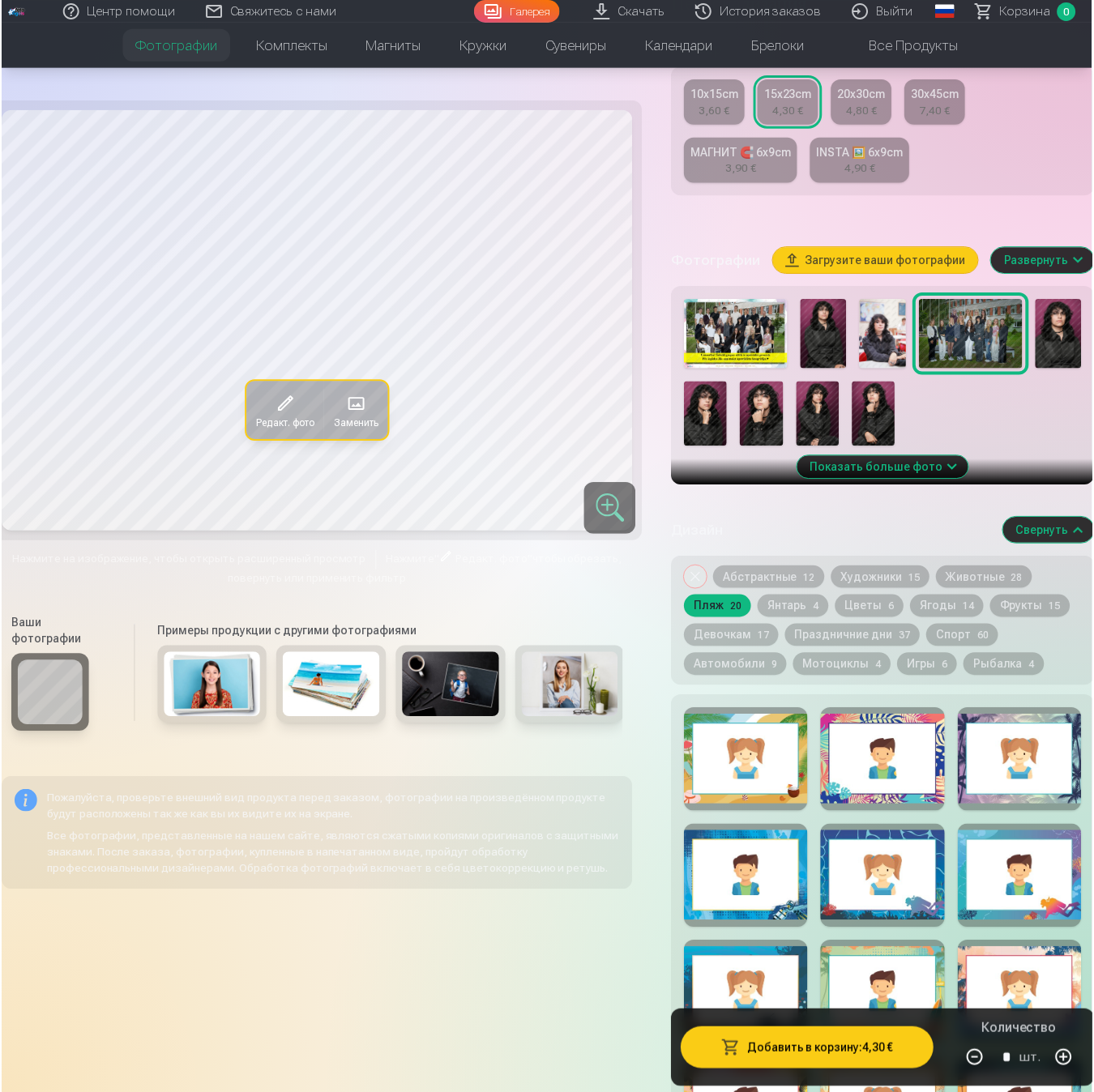
scroll to position [316, 0]
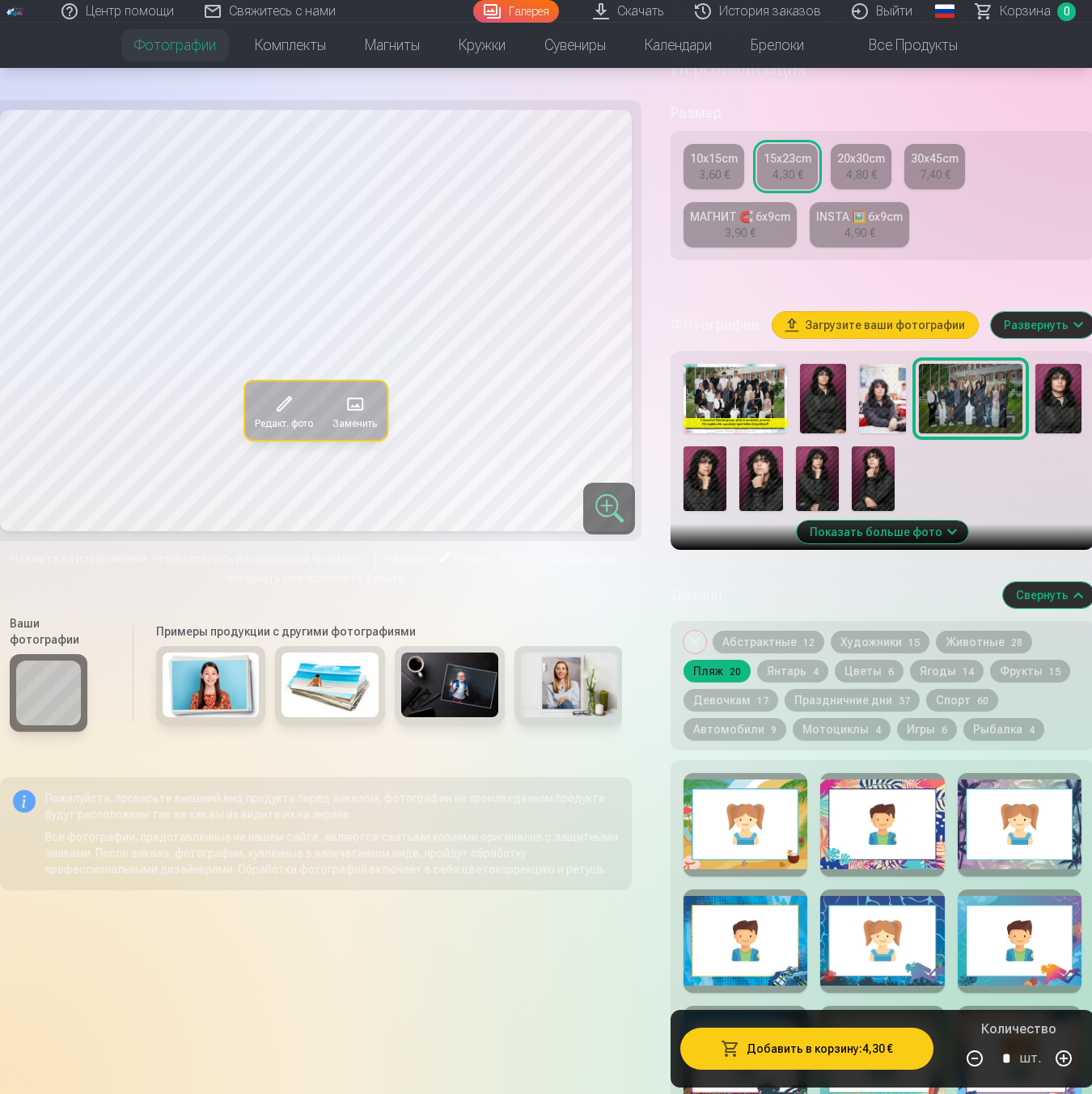
click at [1060, 421] on img at bounding box center [1058, 398] width 46 height 69
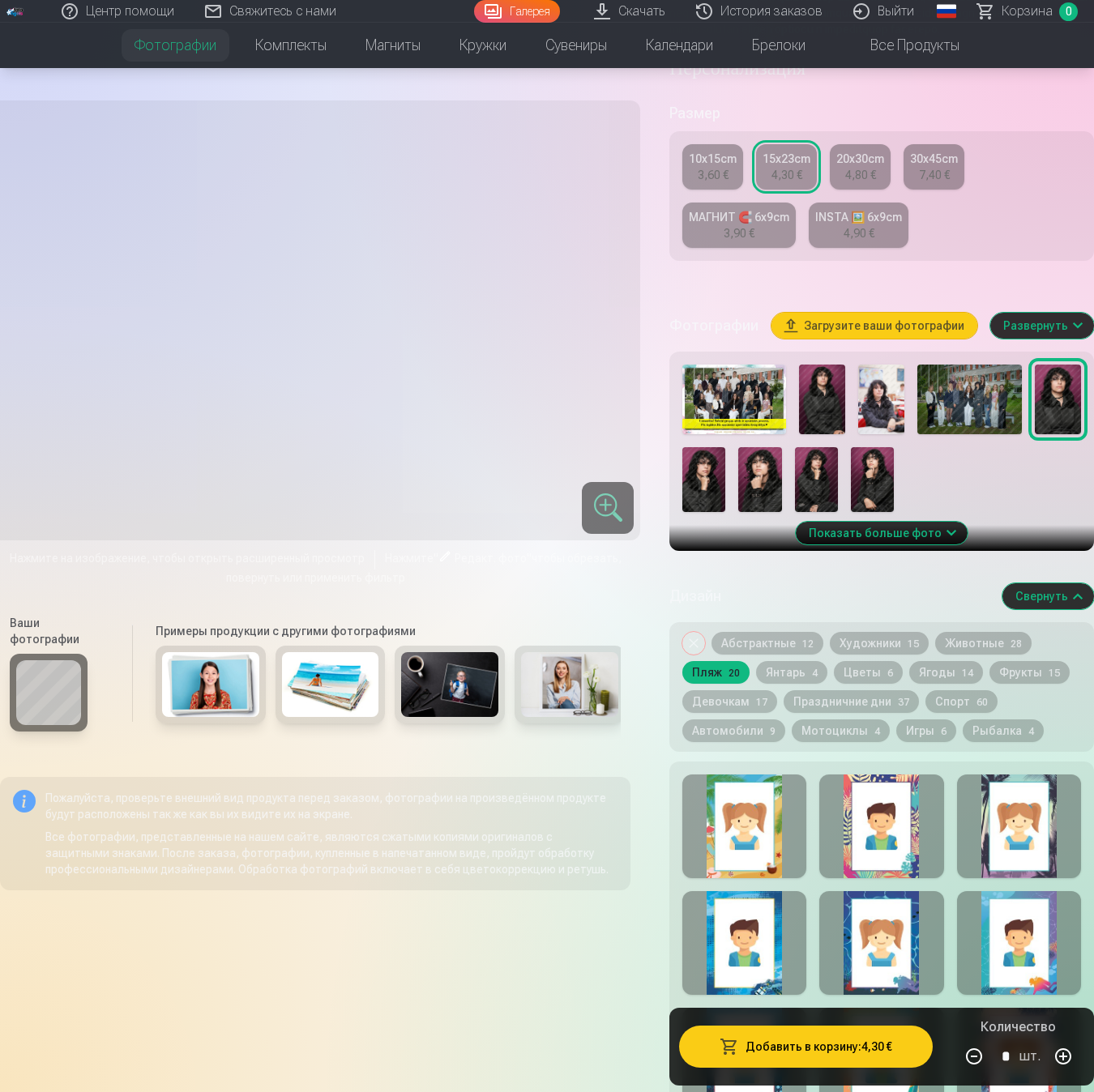
click at [969, 418] on img at bounding box center [969, 399] width 104 height 69
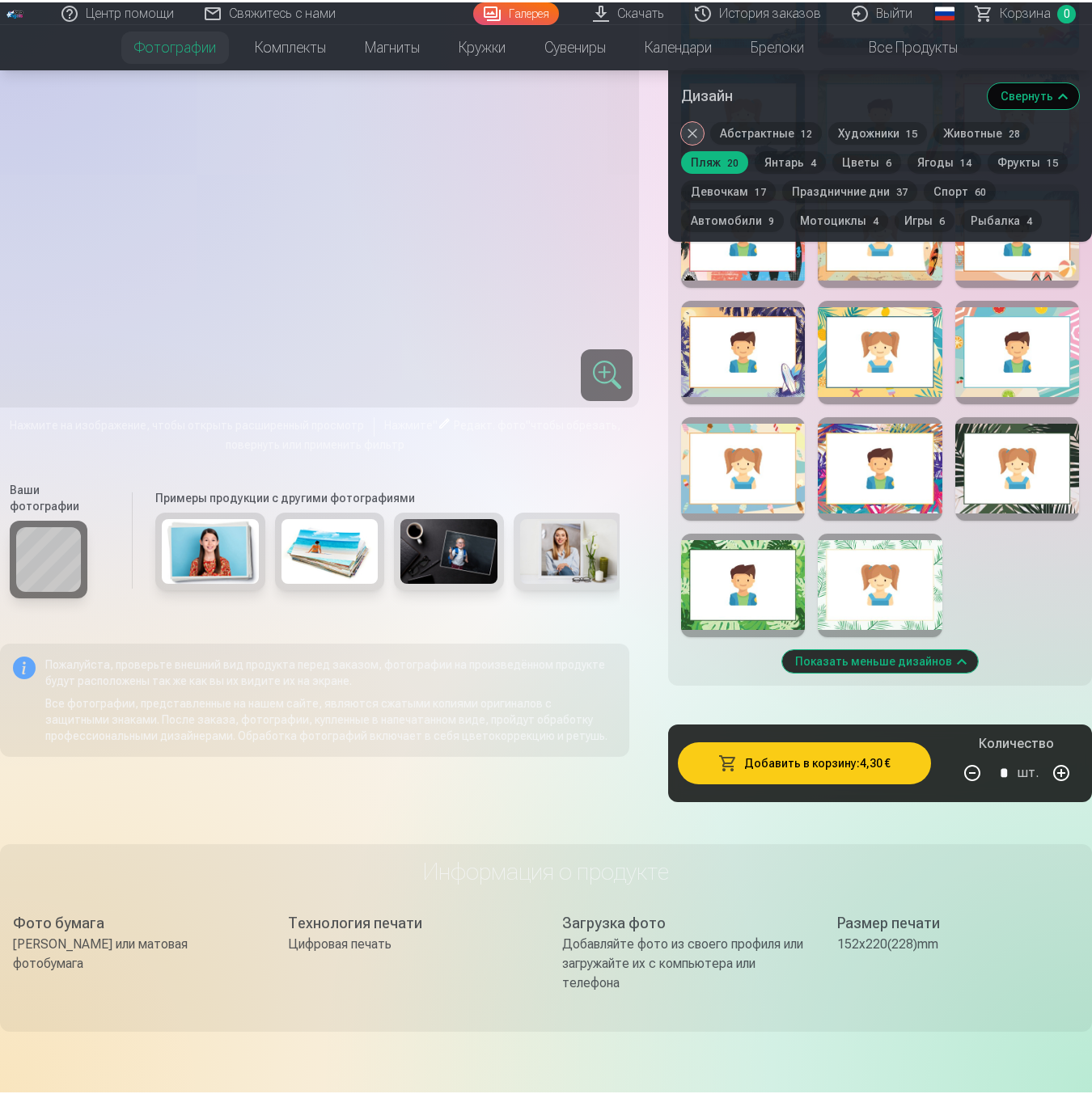
scroll to position [1277, 0]
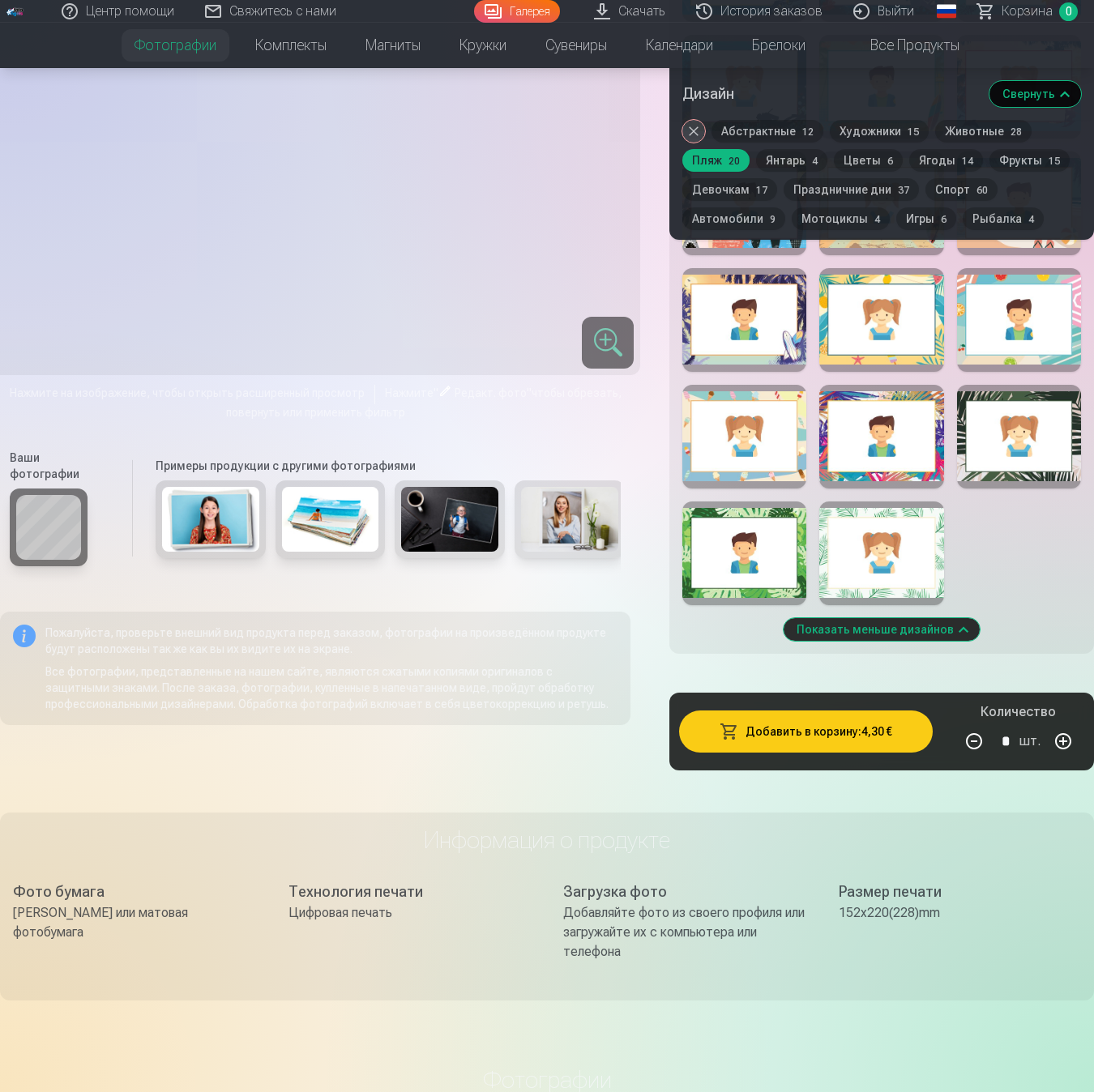
click at [907, 546] on div at bounding box center [882, 553] width 124 height 104
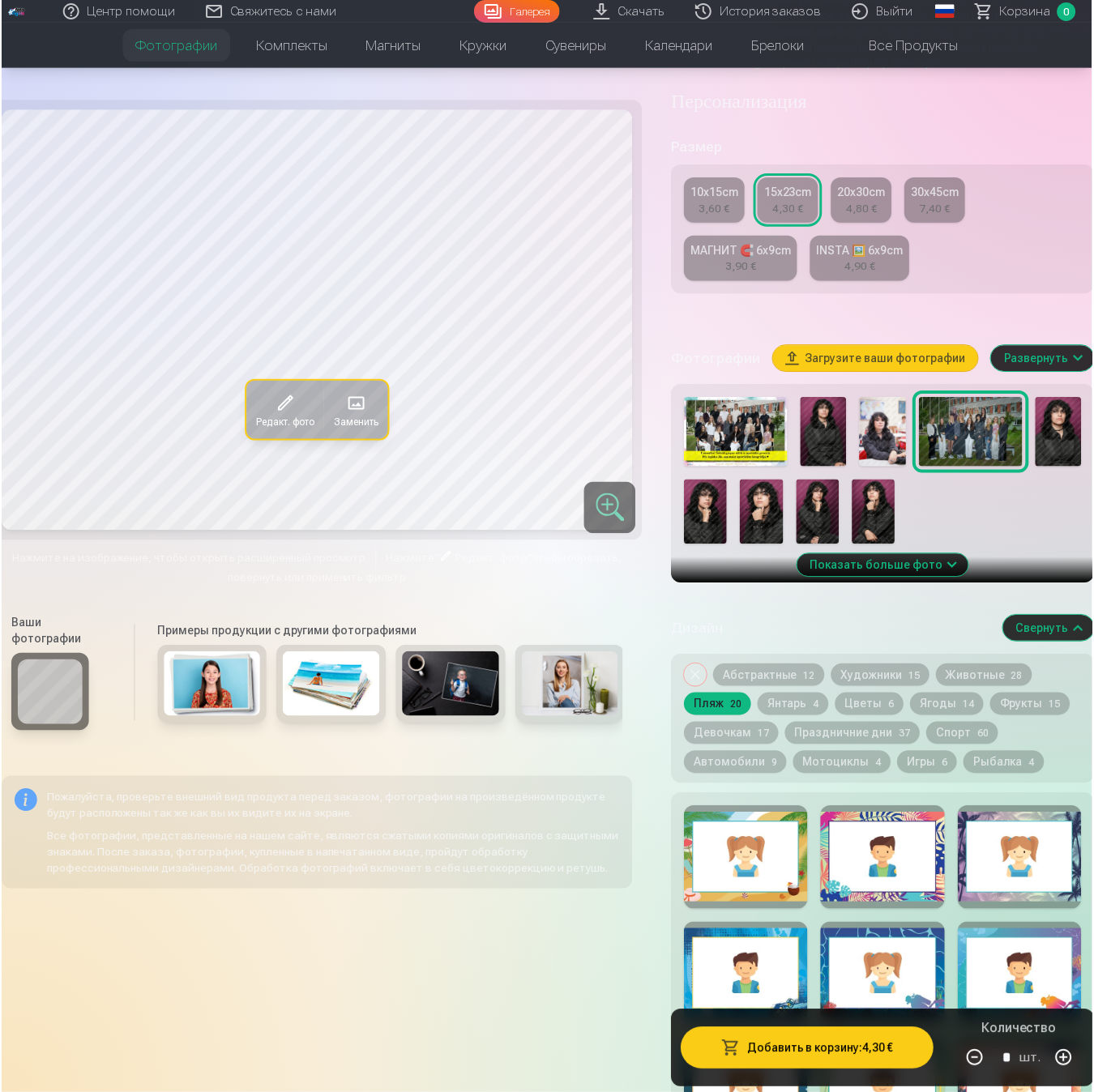
scroll to position [247, 0]
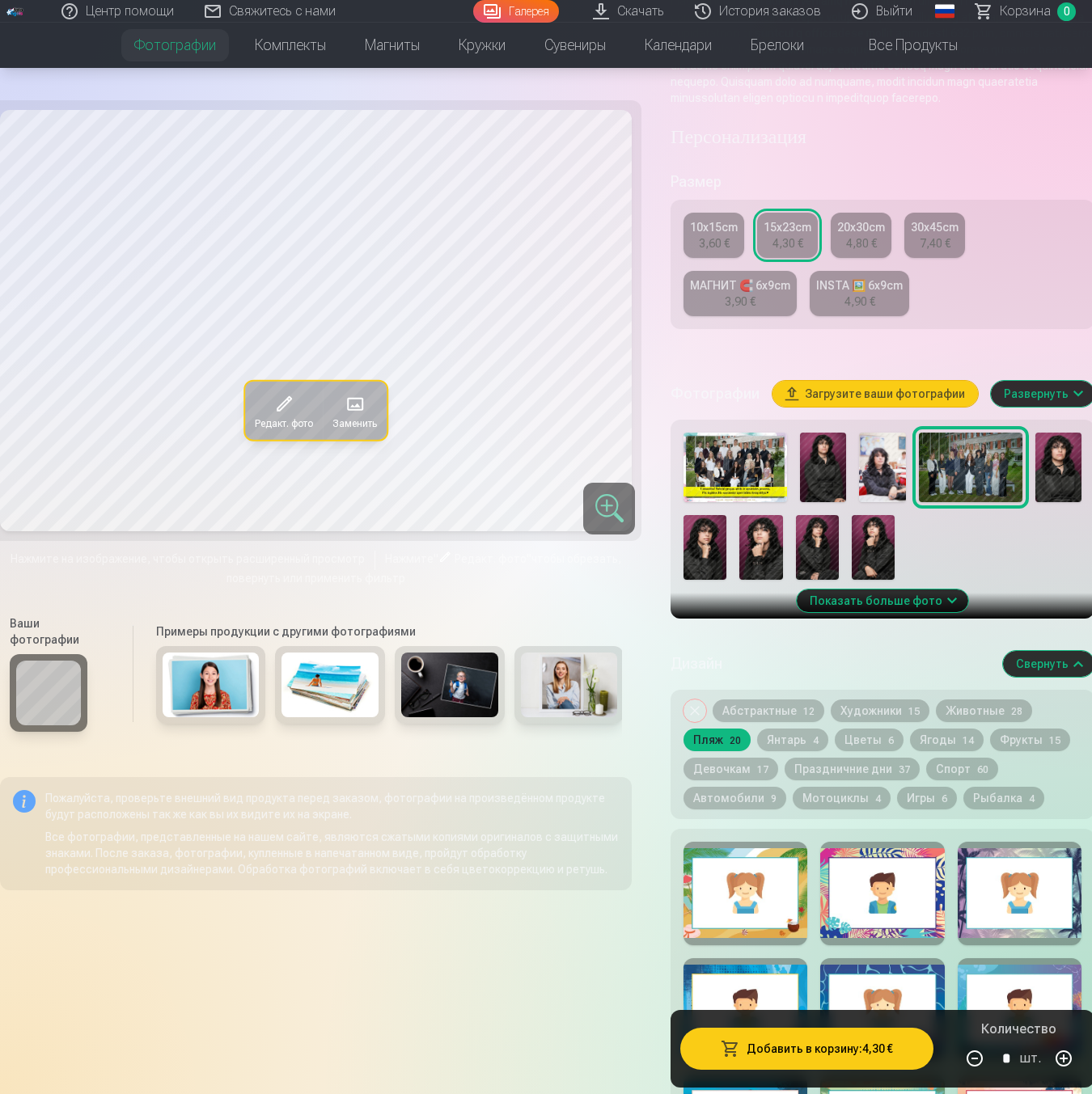
click at [1046, 459] on img at bounding box center [1058, 467] width 46 height 69
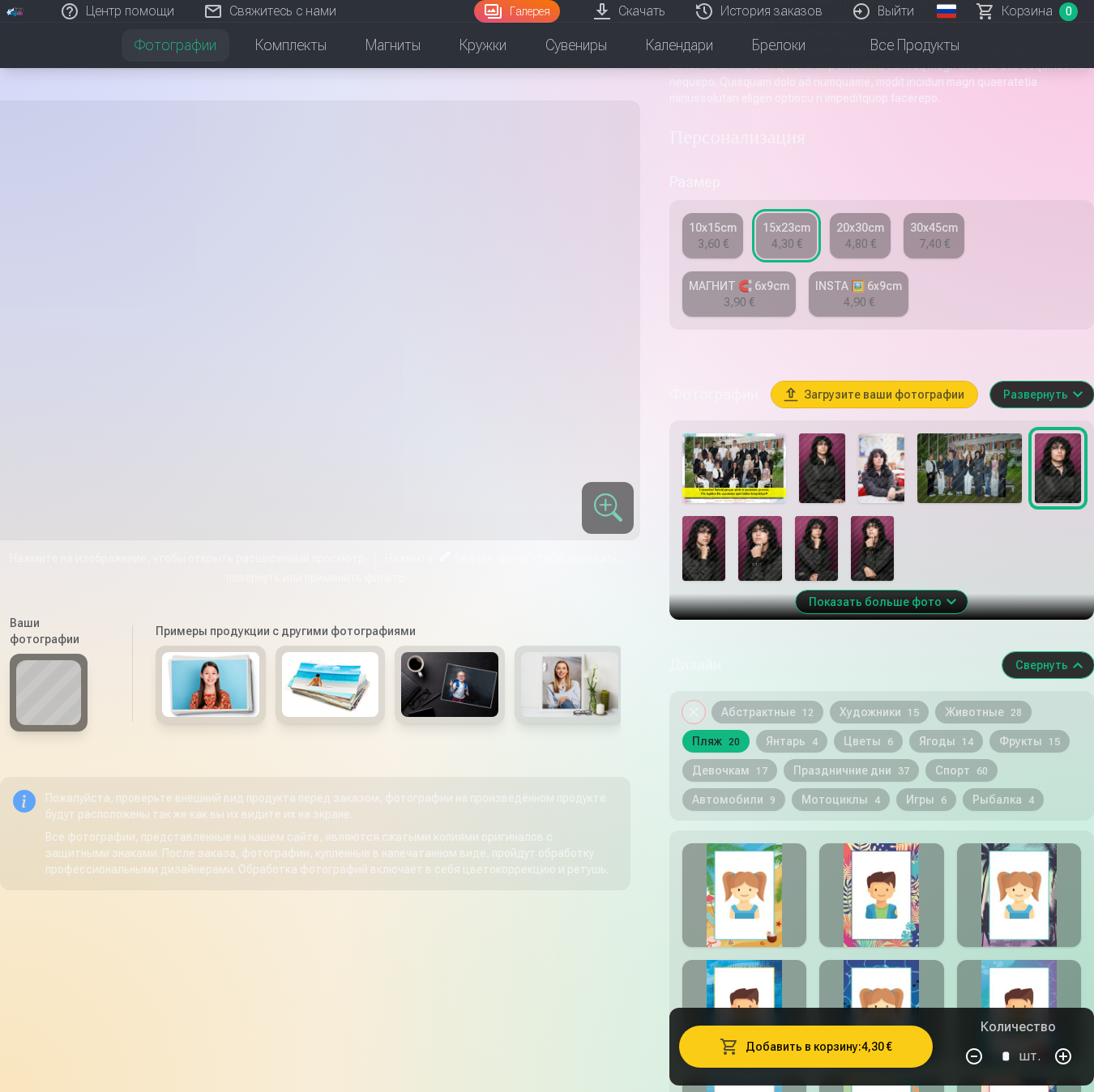
click at [989, 463] on img at bounding box center [969, 468] width 104 height 69
